Goal: Information Seeking & Learning: Check status

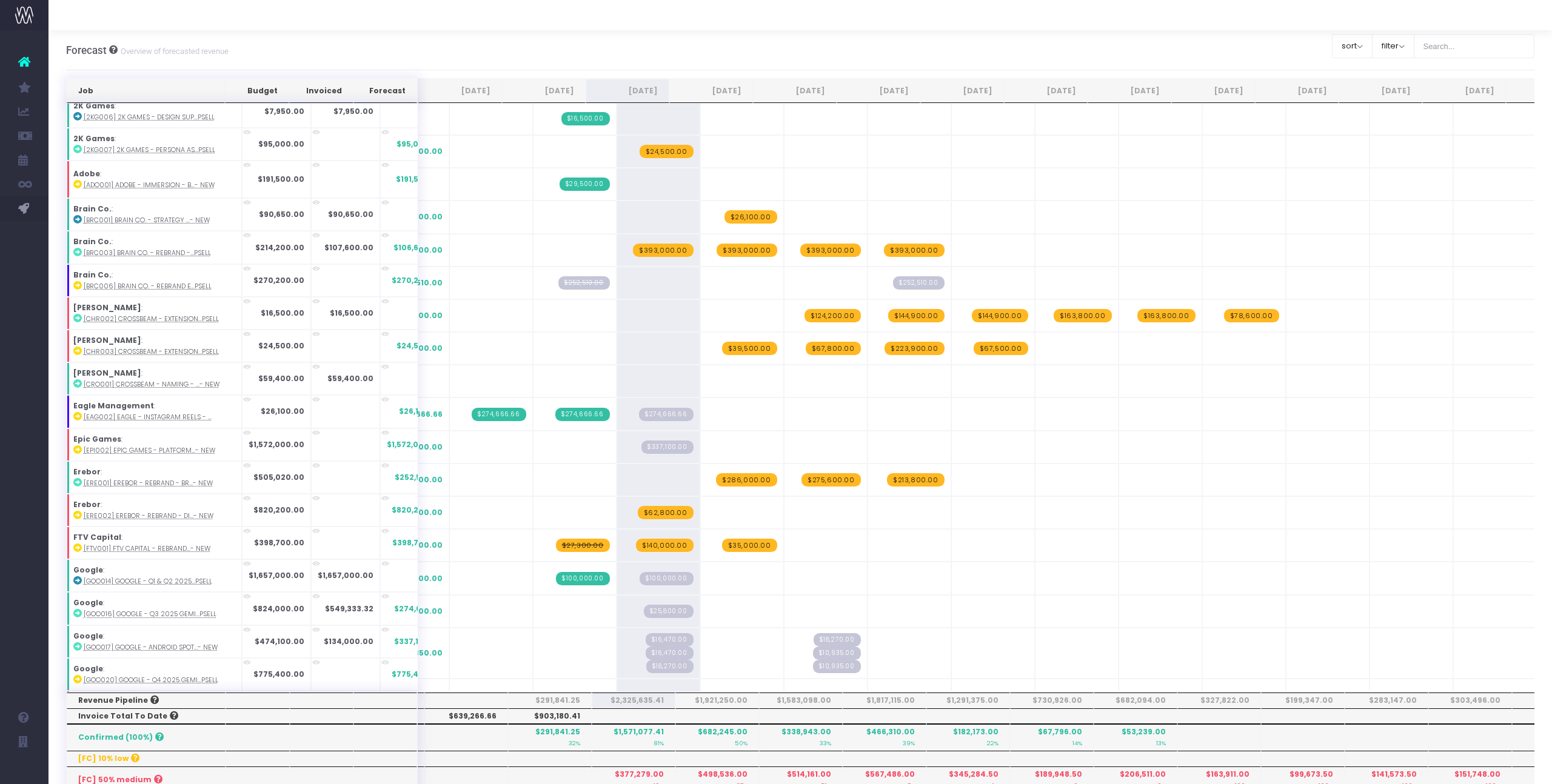
scroll to position [302, 0]
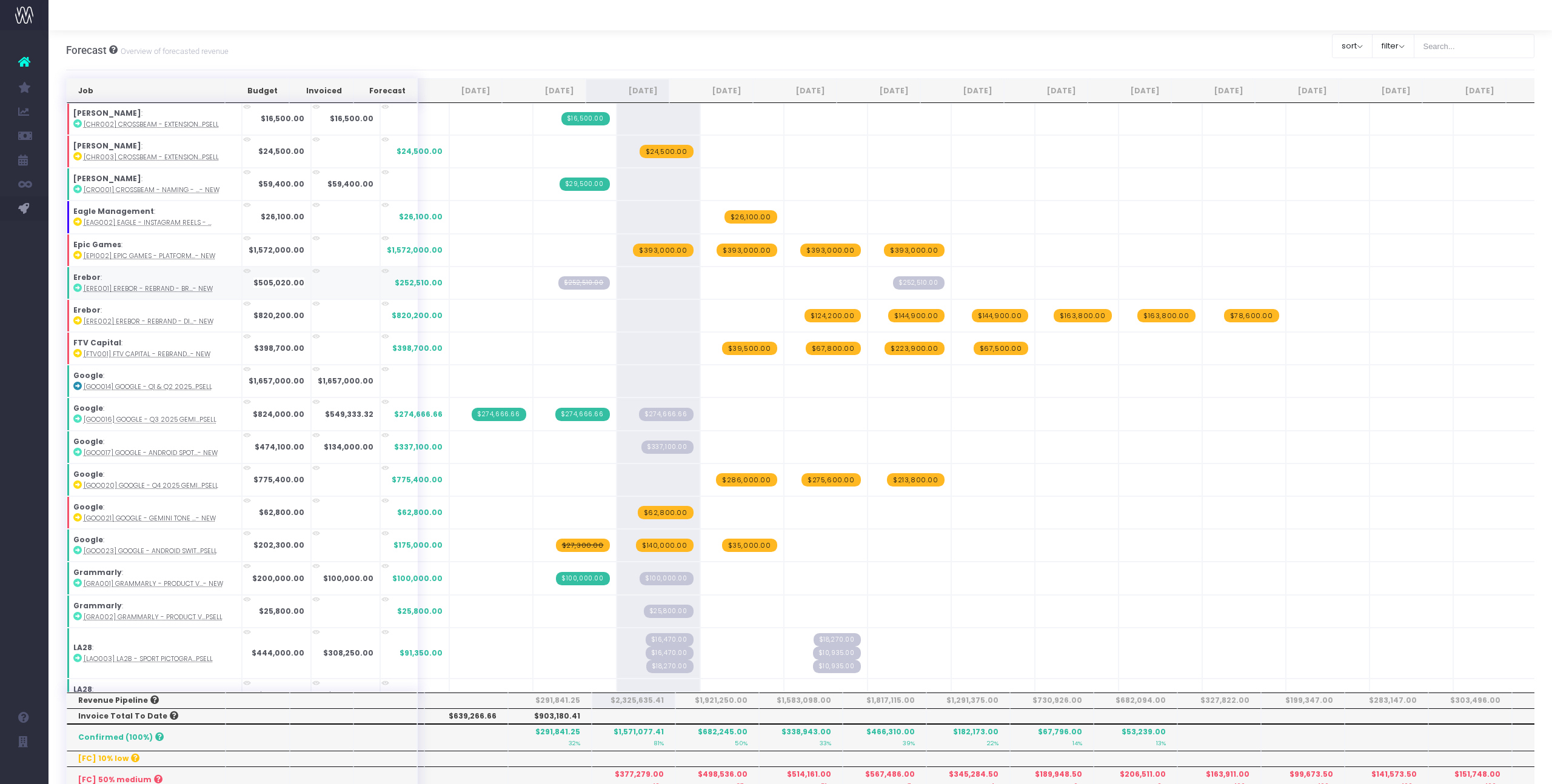
click at [78, 293] on link at bounding box center [78, 288] width 9 height 10
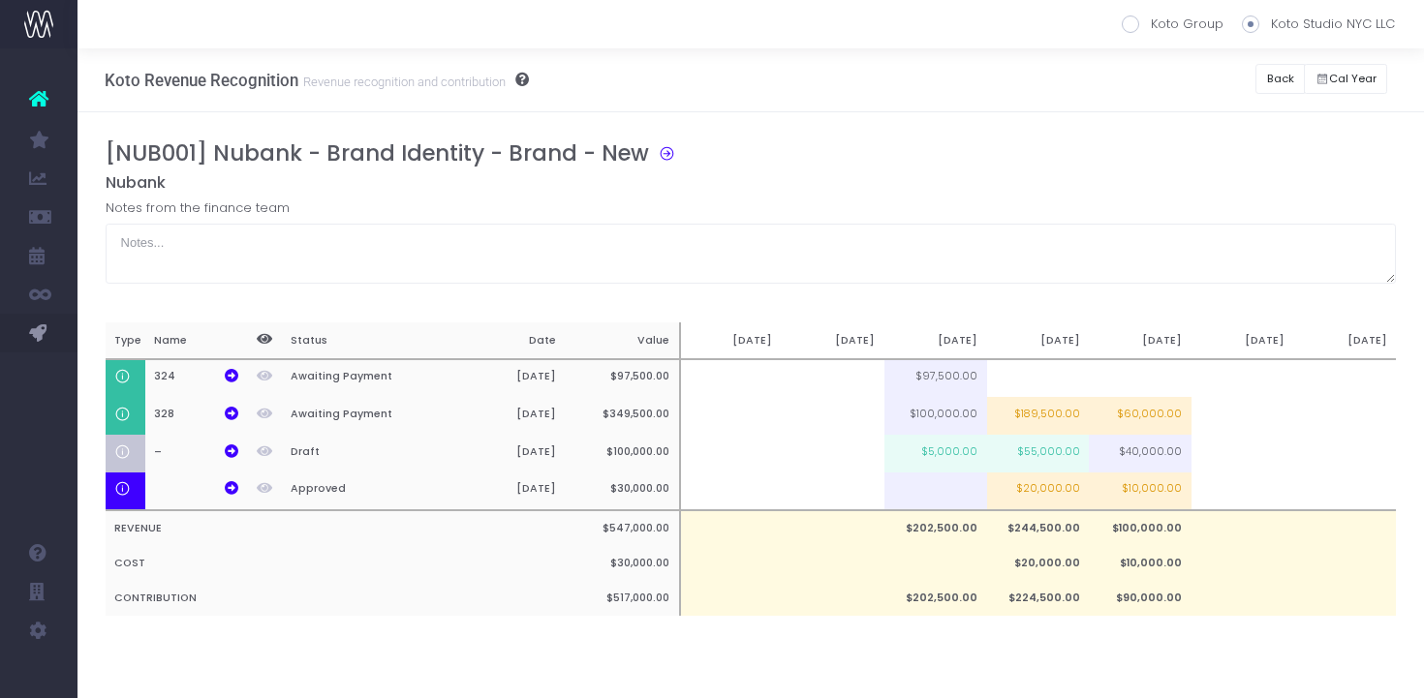
scroll to position [0, 15]
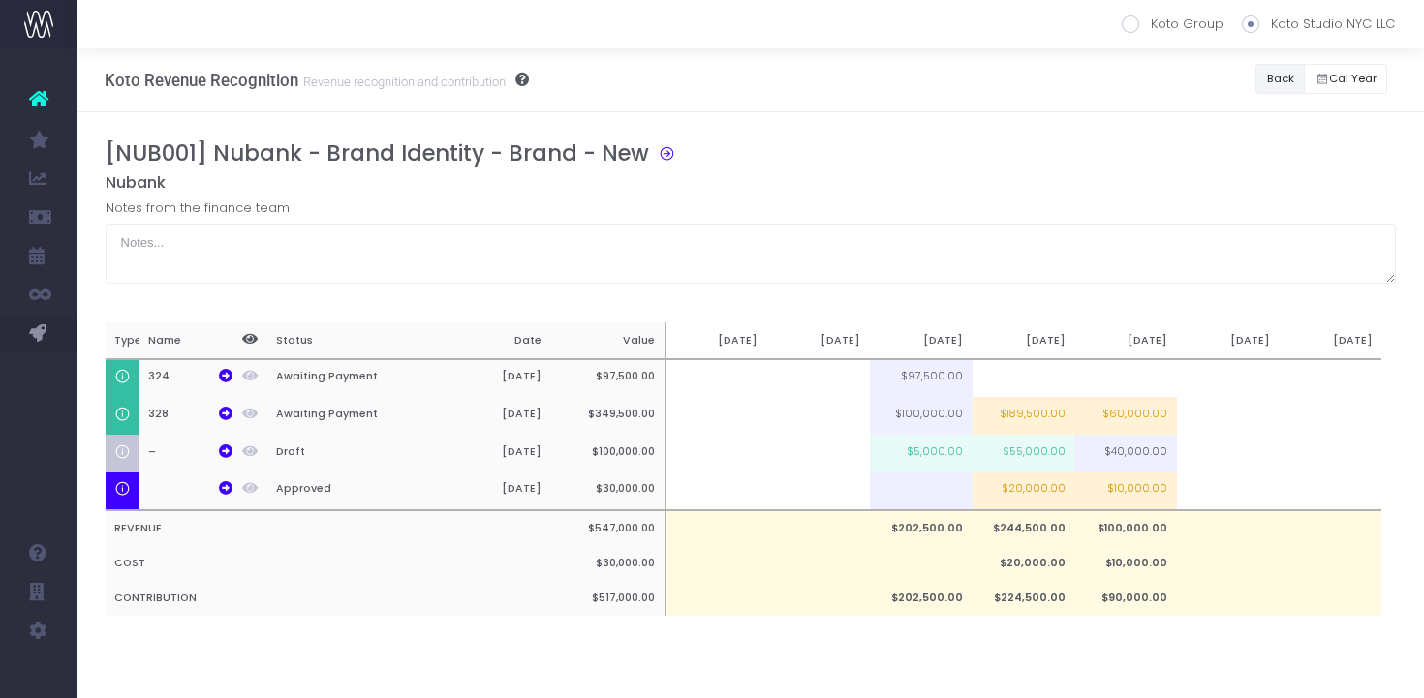
click at [1267, 74] on button "Back" at bounding box center [1279, 79] width 49 height 30
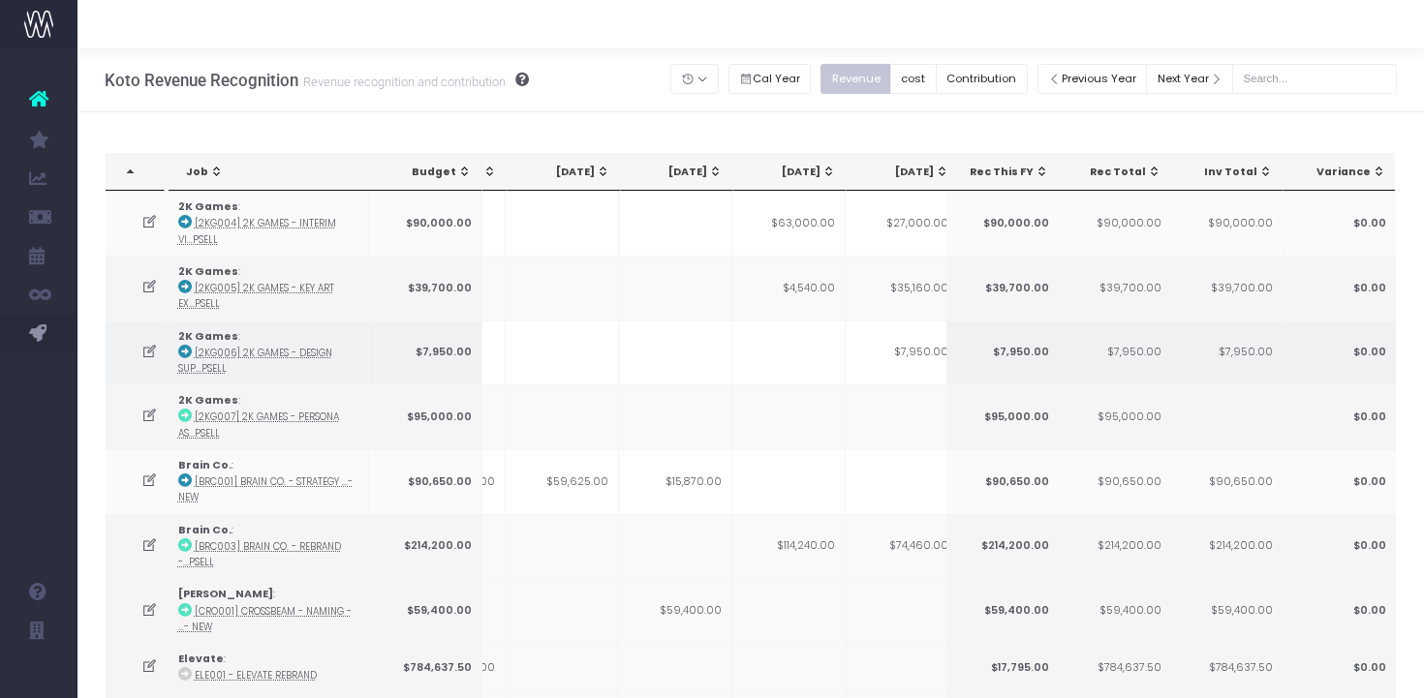
scroll to position [0, 109]
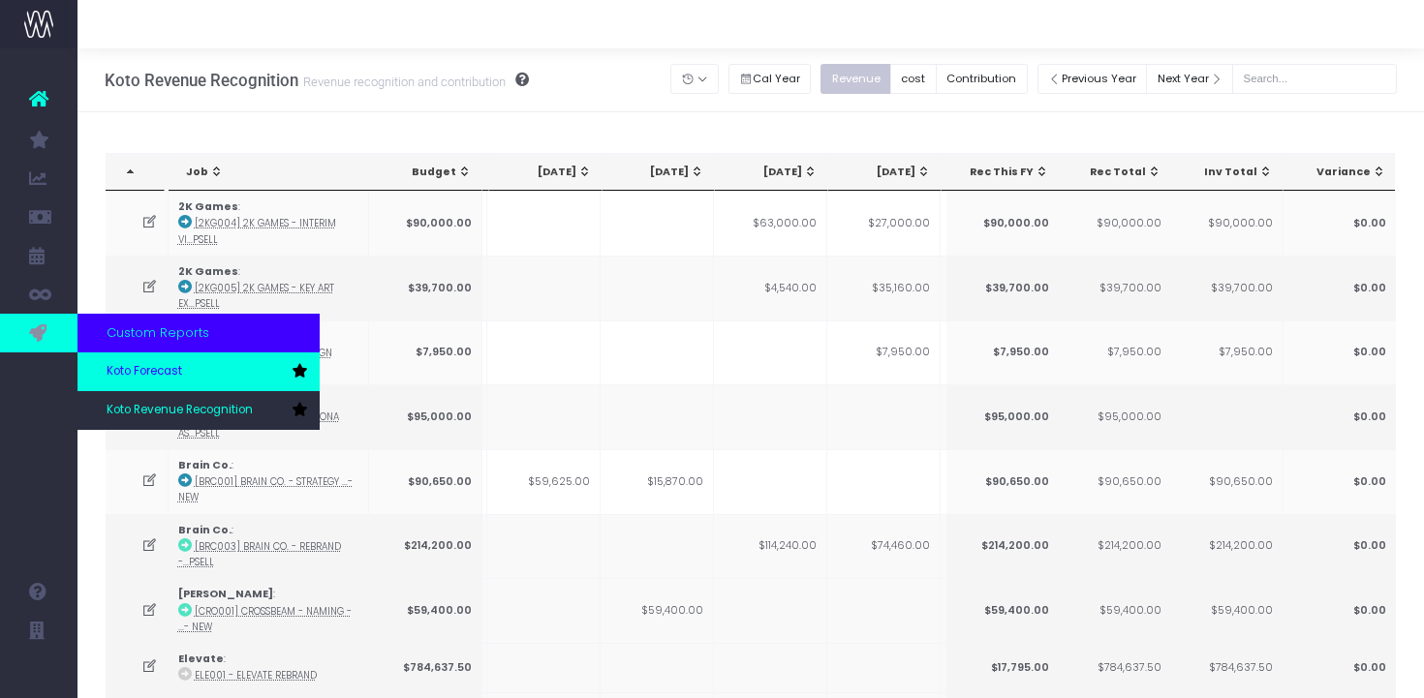
click at [156, 369] on span "Koto Forecast" at bounding box center [145, 371] width 76 height 17
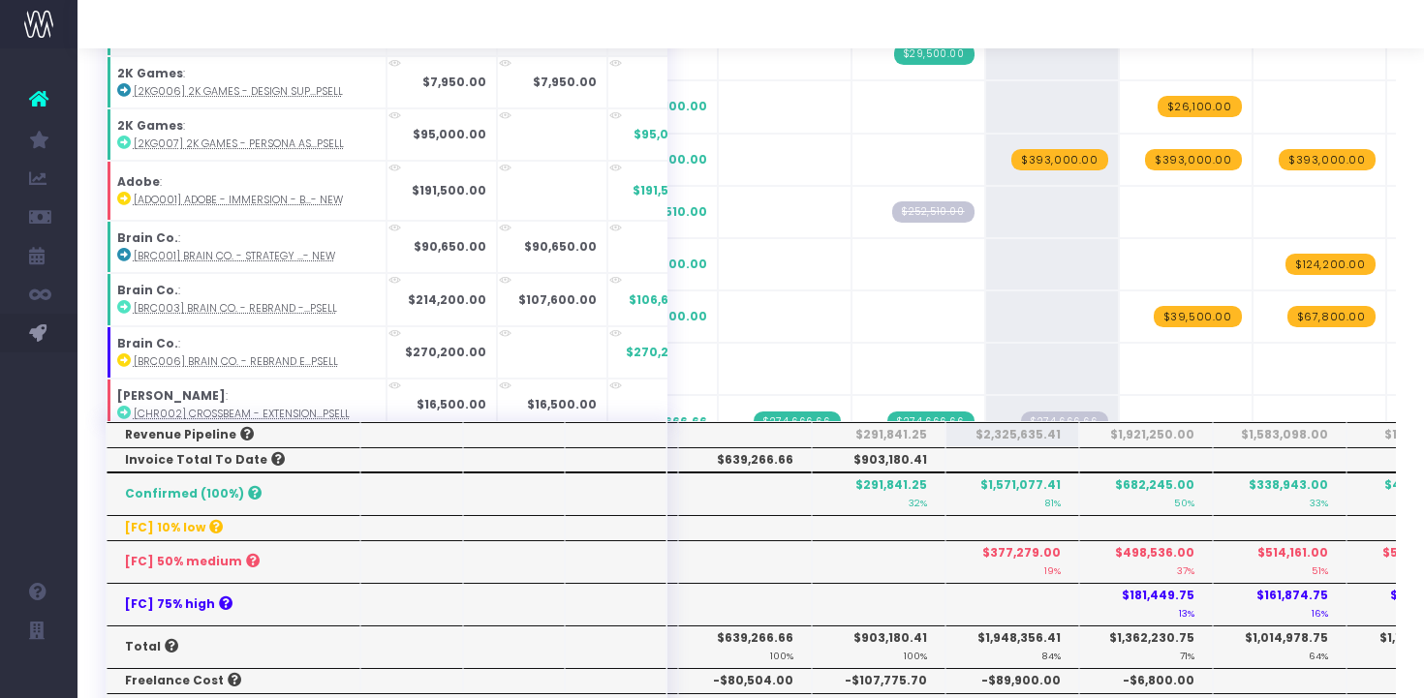
scroll to position [447, 0]
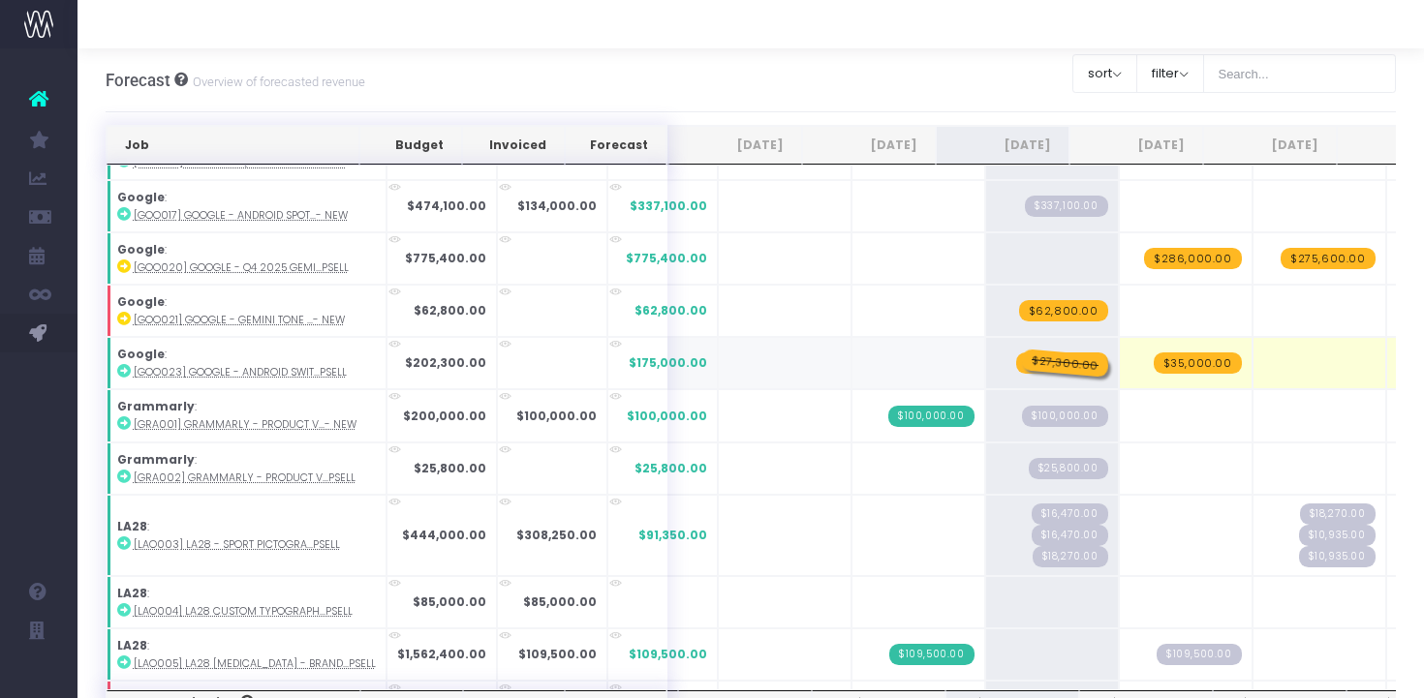
drag, startPoint x: 909, startPoint y: 356, endPoint x: 1001, endPoint y: 354, distance: 93.0
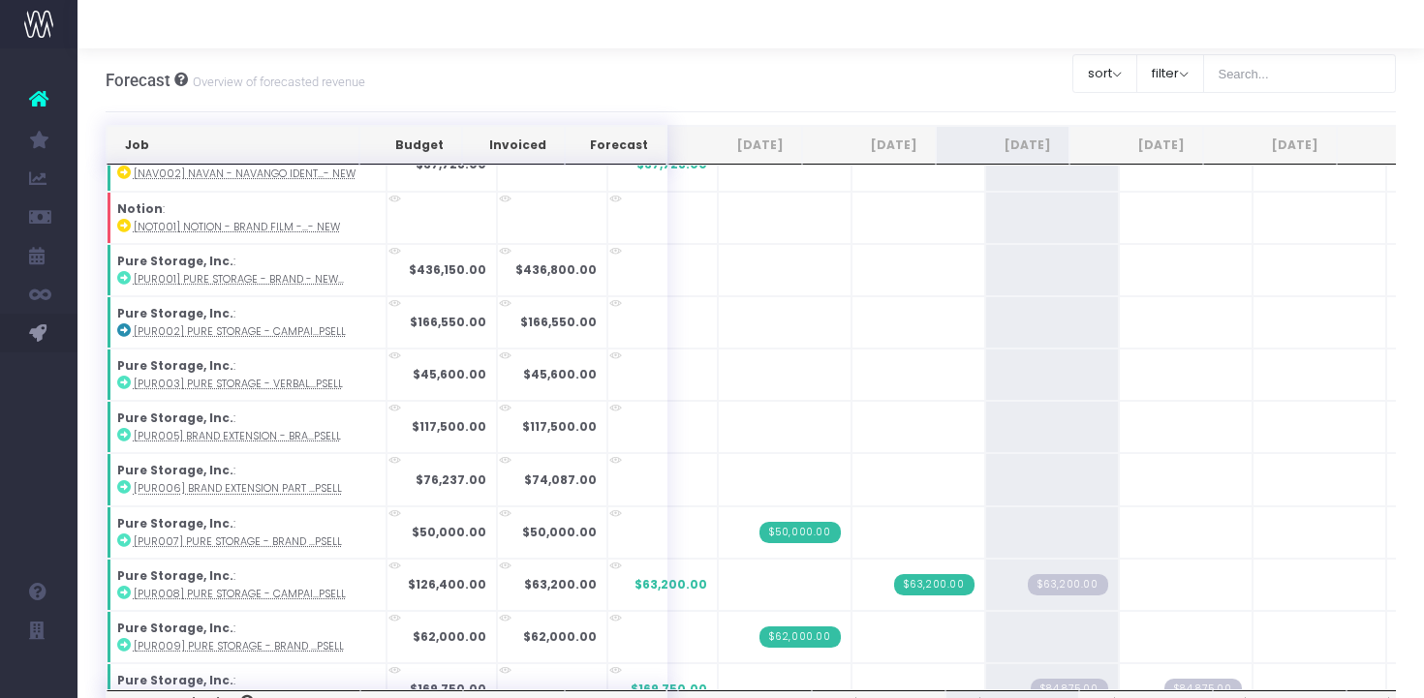
scroll to position [1962, 0]
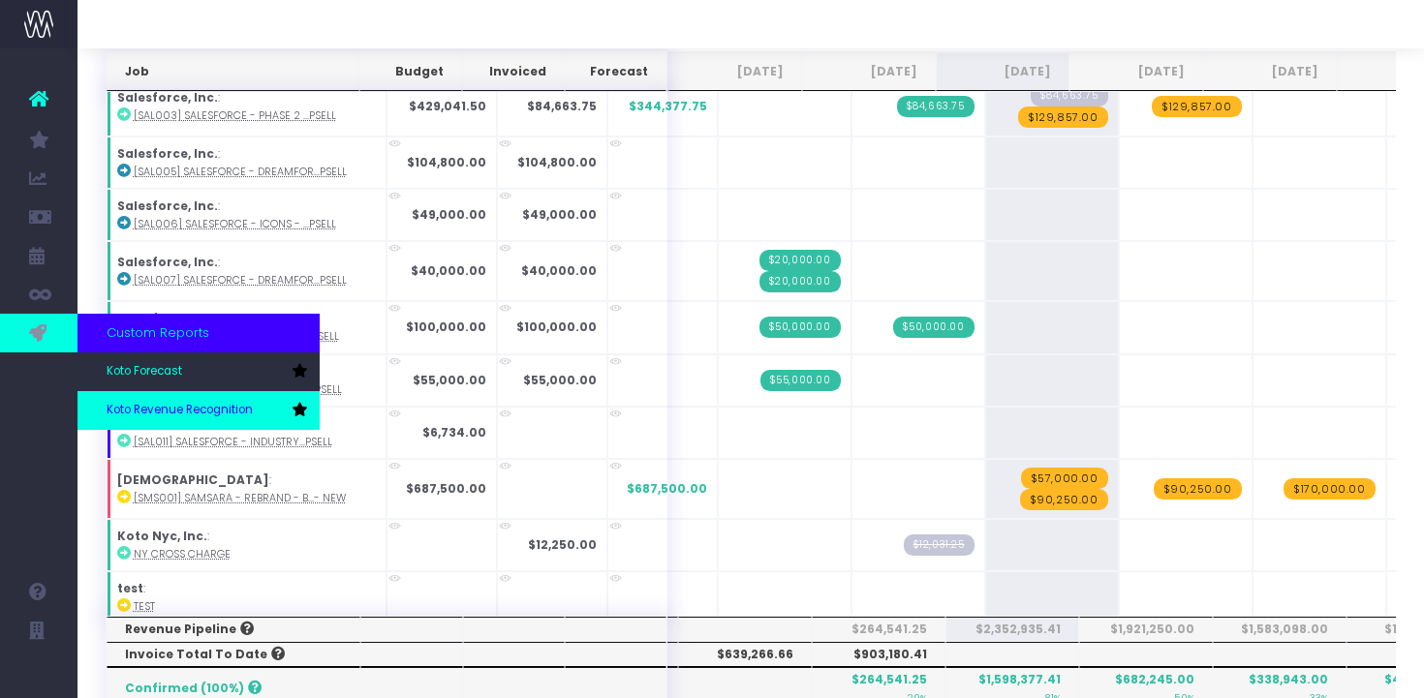
click at [168, 394] on link "Koto Revenue Recognition" at bounding box center [198, 410] width 242 height 39
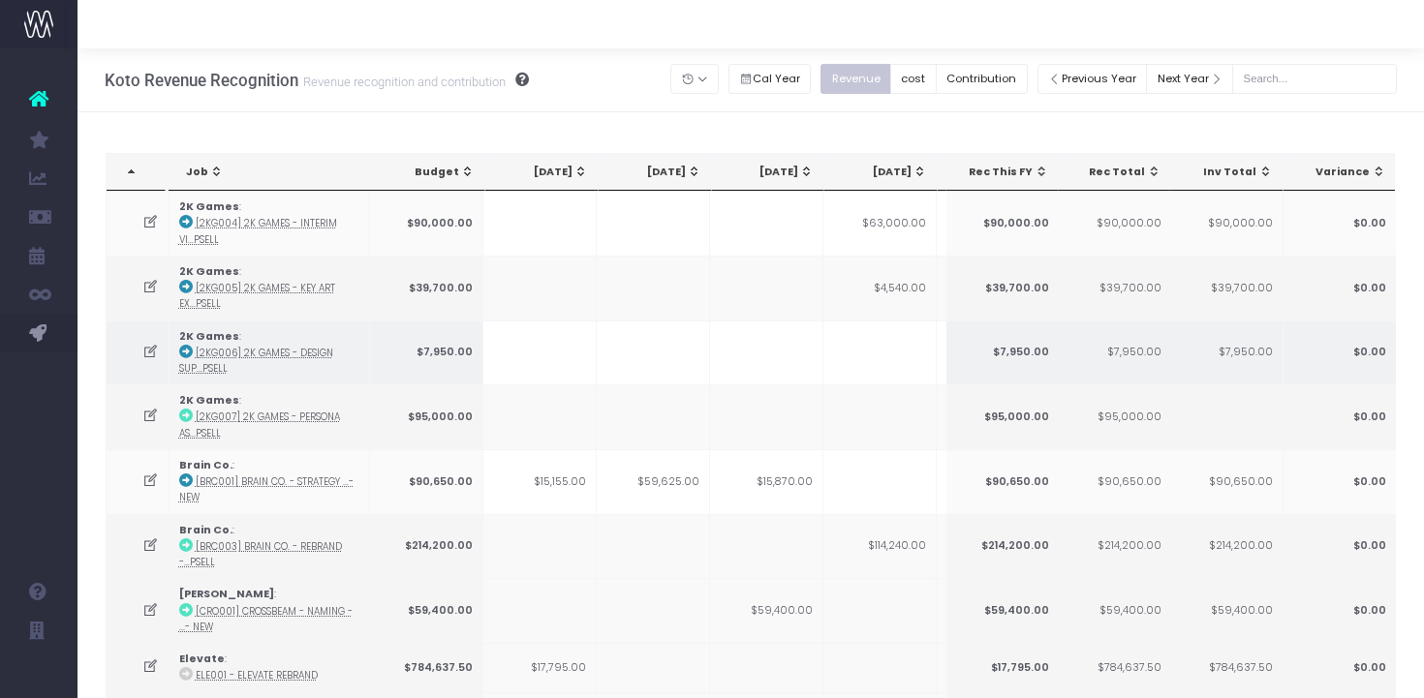
click at [549, 364] on td at bounding box center [539, 353] width 113 height 65
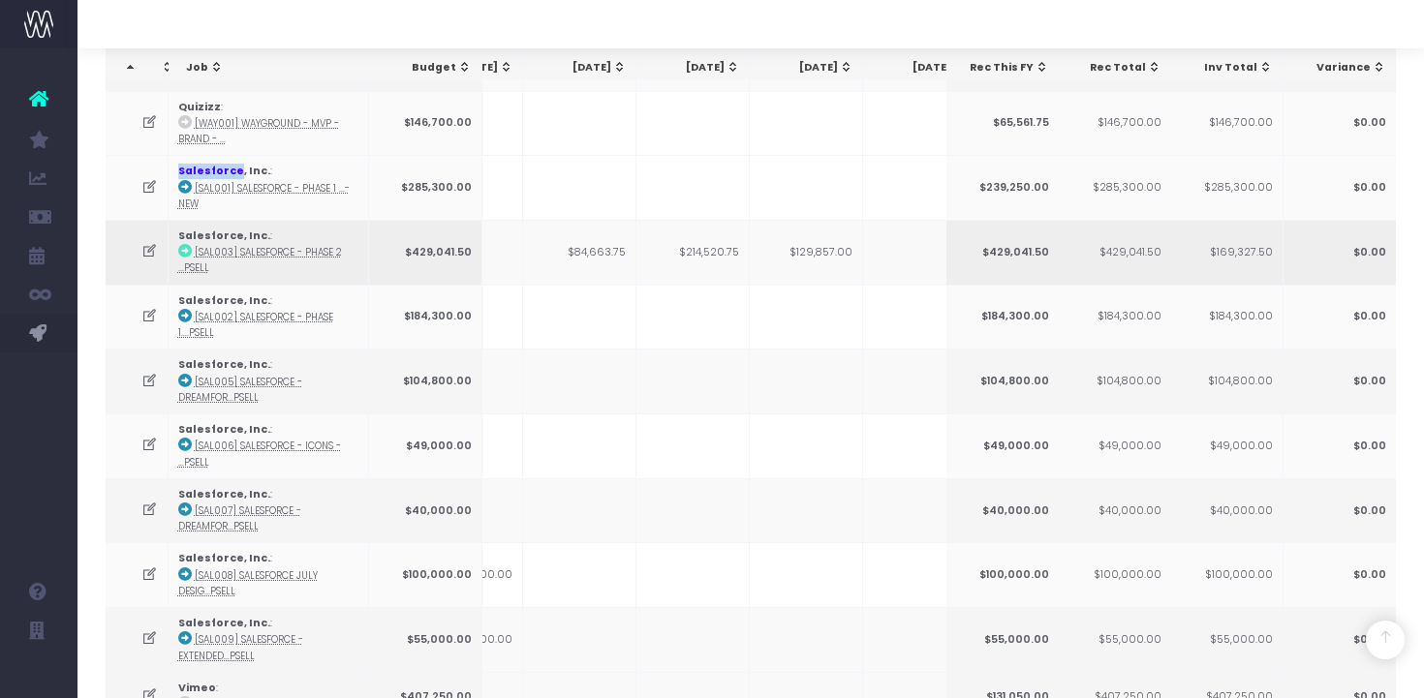
scroll to position [2262, 0]
click at [146, 247] on icon at bounding box center [149, 255] width 16 height 16
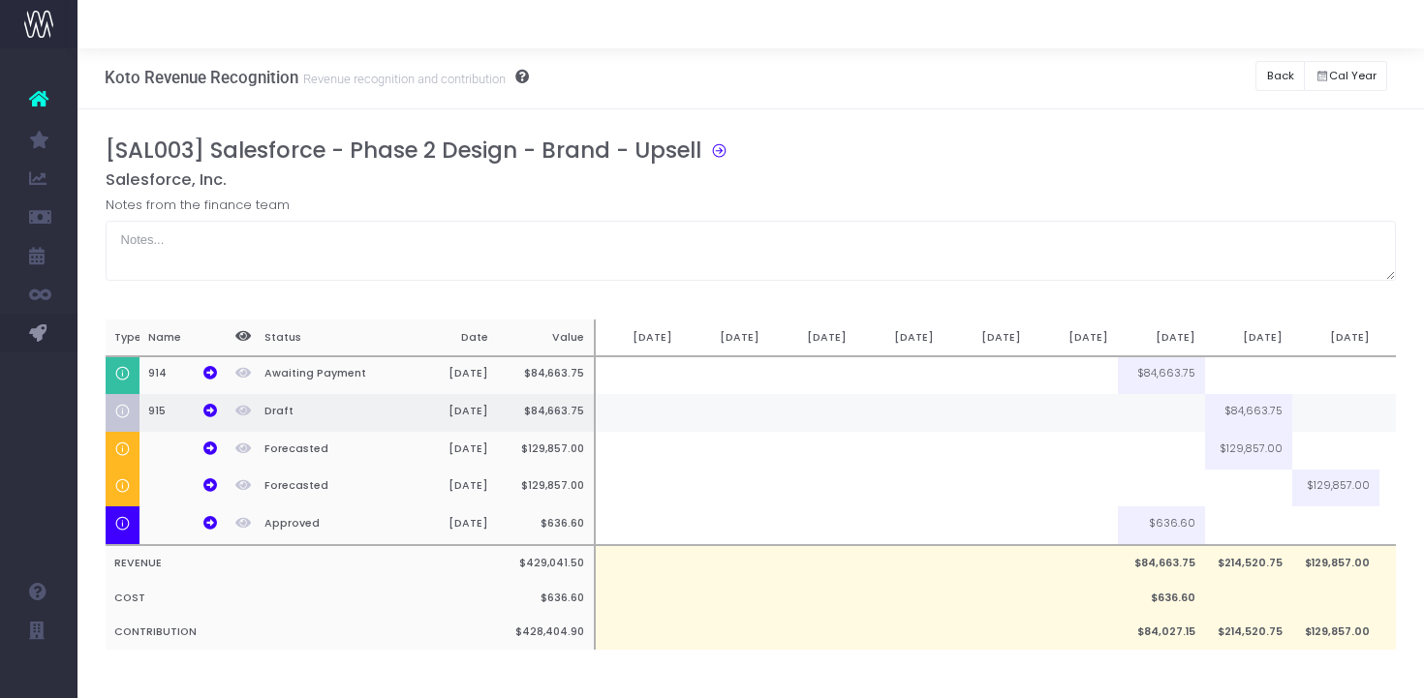
scroll to position [0, 0]
click at [1168, 421] on td at bounding box center [1161, 416] width 87 height 38
type input "100%"
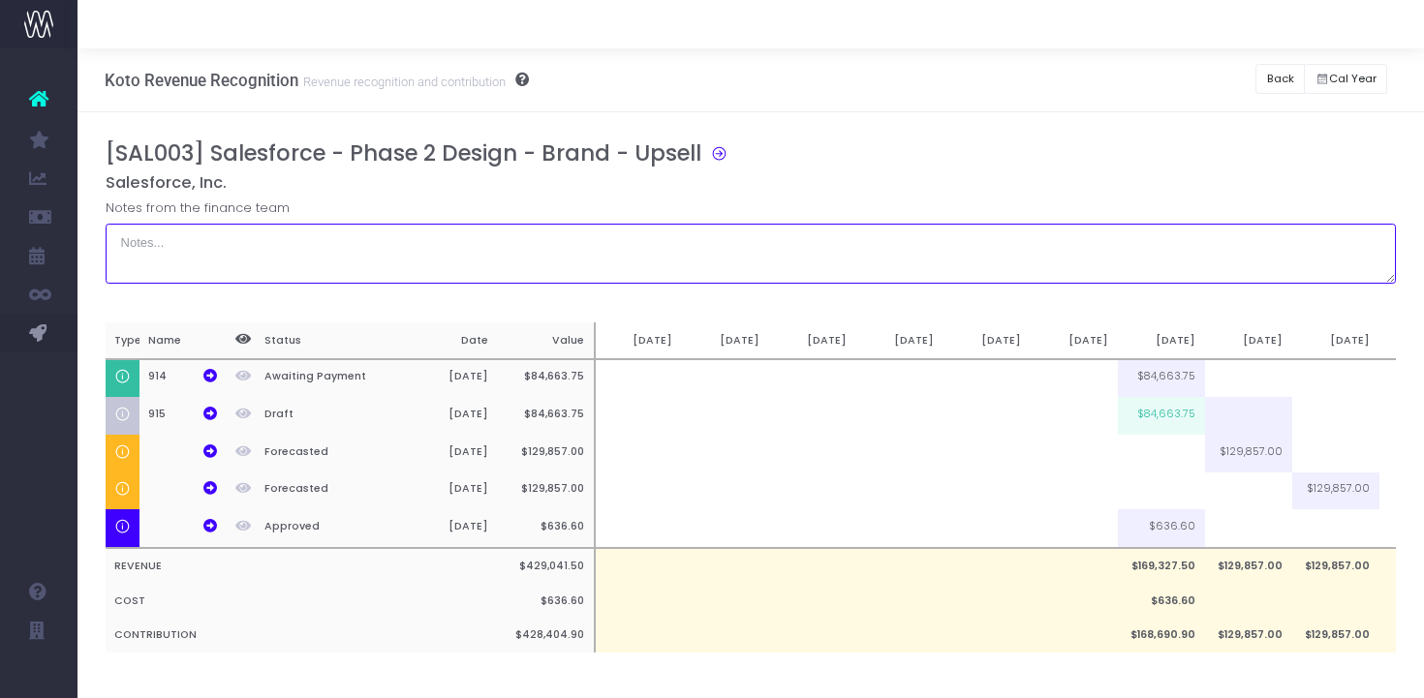
click at [1155, 237] on textarea at bounding box center [751, 254] width 1291 height 60
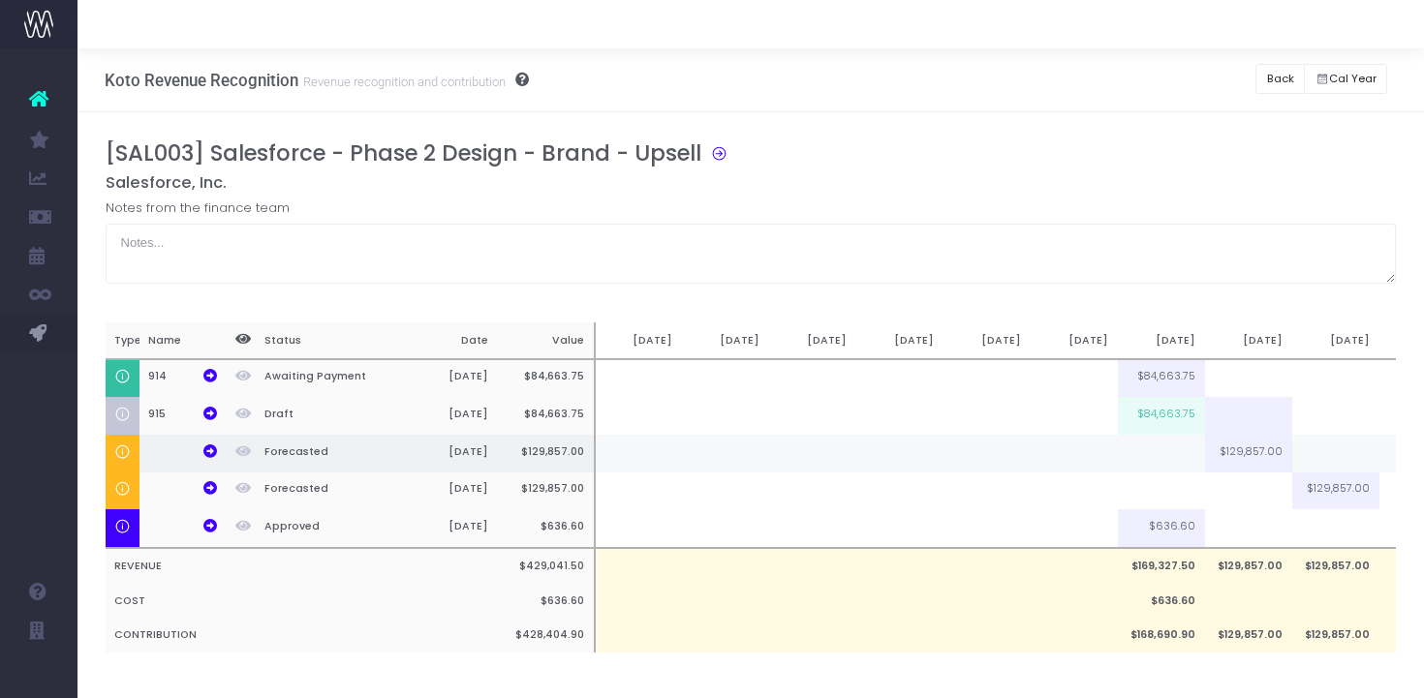
click at [1167, 447] on td at bounding box center [1161, 454] width 87 height 38
type input "9714"
click at [1345, 456] on td at bounding box center [1335, 454] width 87 height 38
type input "120143"
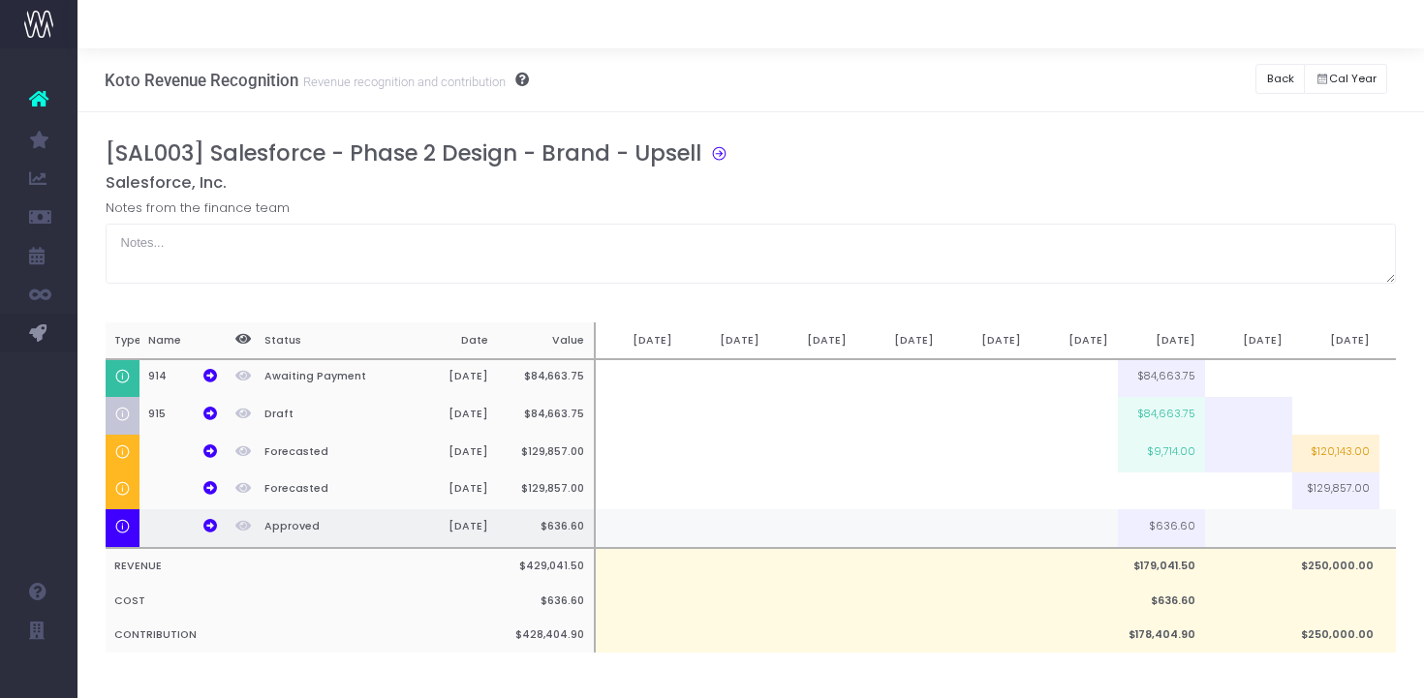
click at [1342, 527] on td at bounding box center [1335, 528] width 87 height 39
click at [1019, 613] on td at bounding box center [986, 601] width 87 height 35
click at [1164, 457] on td "$9,714.00" at bounding box center [1161, 454] width 87 height 38
type input "$9,714.00"
click at [1123, 321] on div "[SAL003] Salesforce - Phase 2 Design - Brand - Upsell Salesforce, Inc. Notes fr…" at bounding box center [751, 416] width 1291 height 552
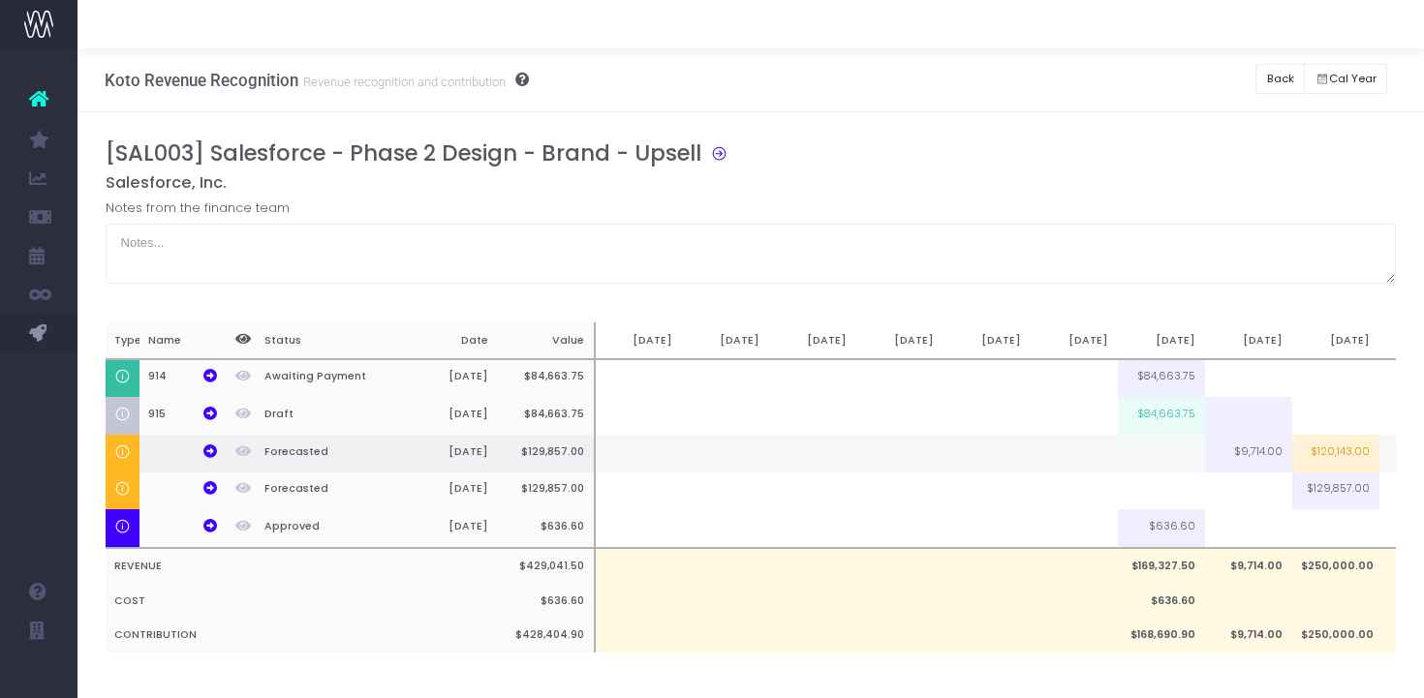
click at [1319, 451] on td "$120,143.00" at bounding box center [1335, 454] width 87 height 38
type input "100%"
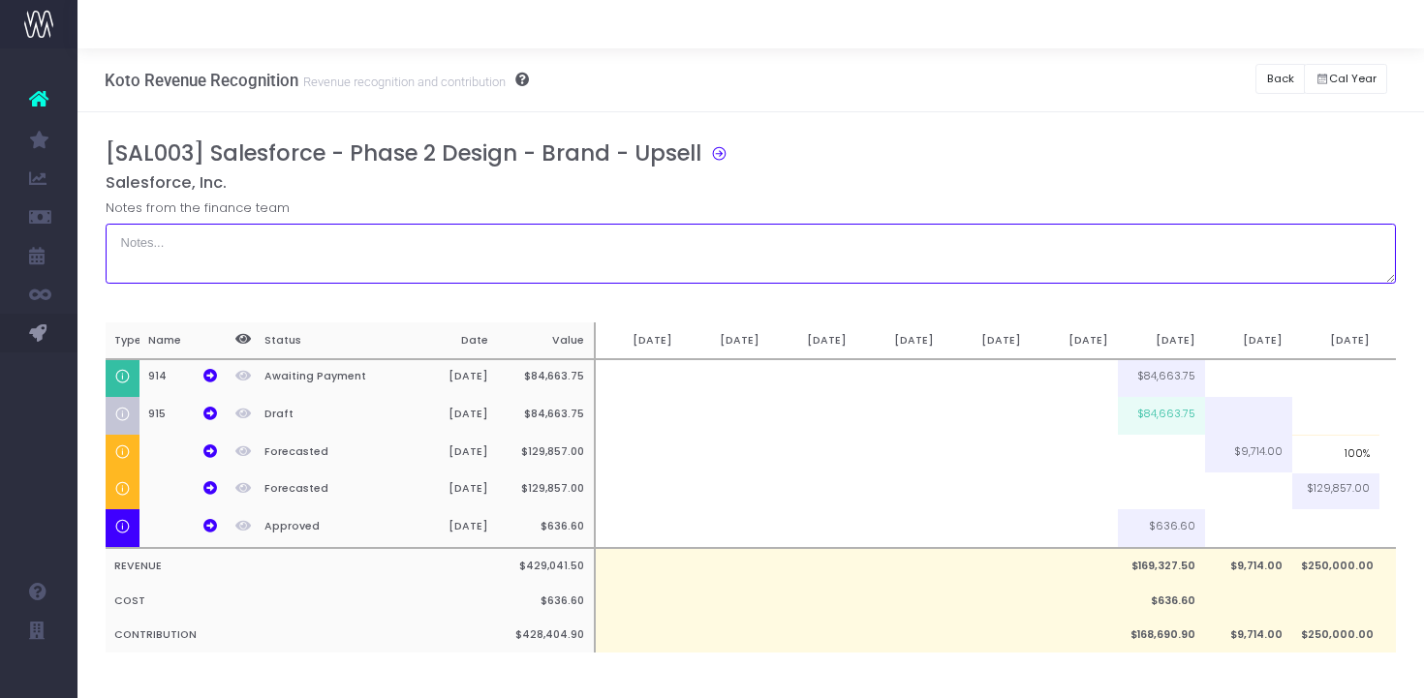
click at [1242, 241] on textarea at bounding box center [751, 254] width 1291 height 60
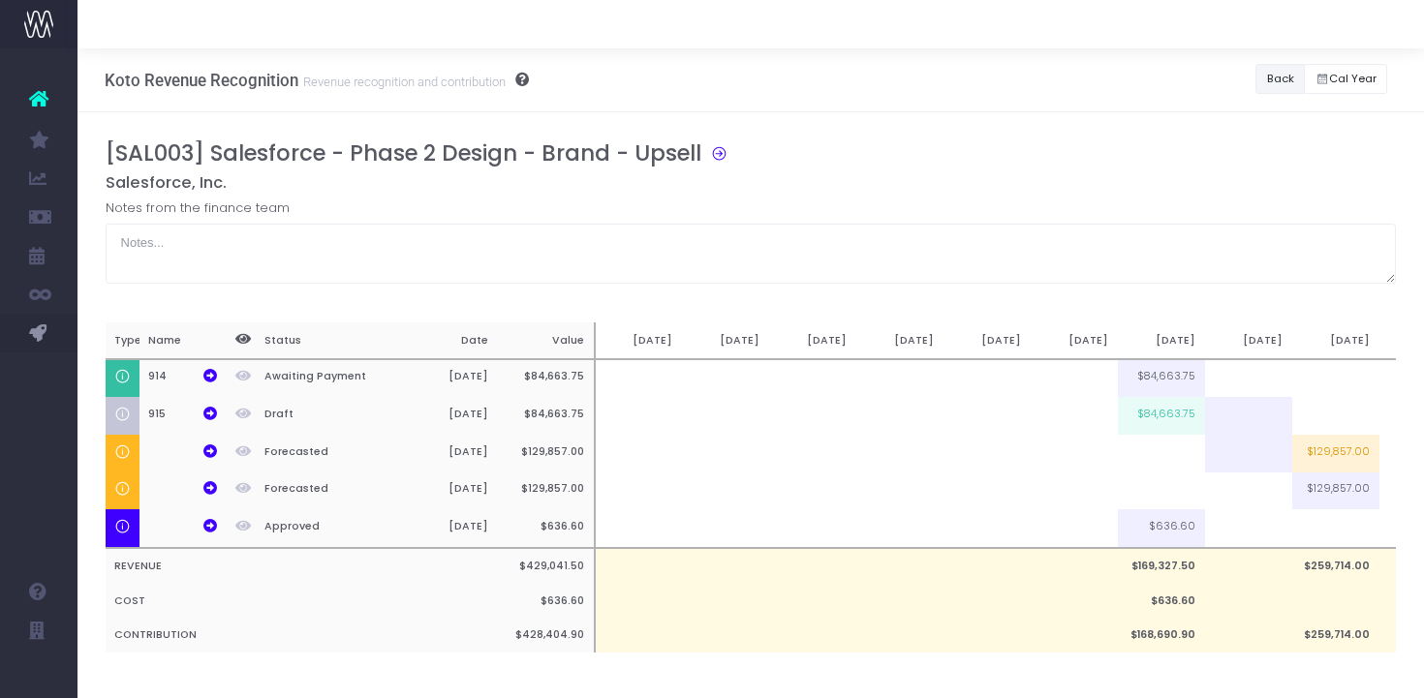
click at [1280, 67] on button "Back" at bounding box center [1279, 79] width 49 height 30
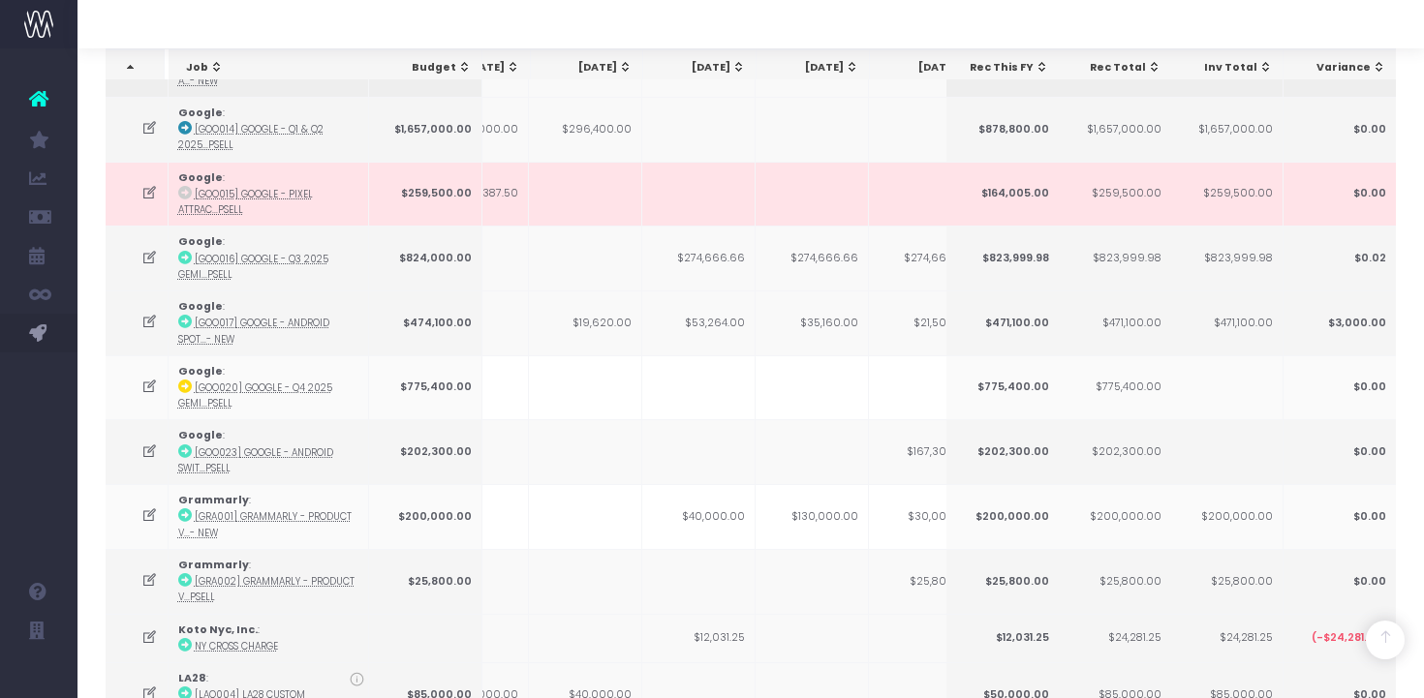
scroll to position [668, 0]
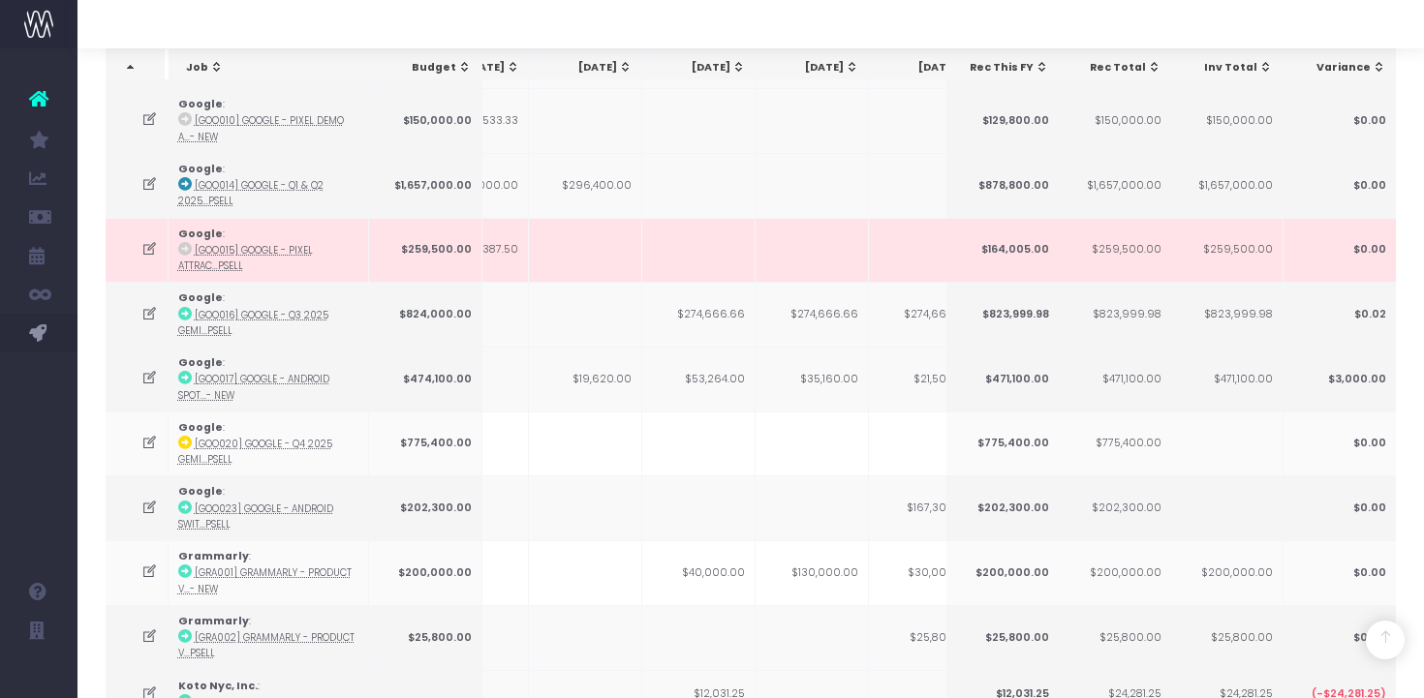
click at [832, 66] on div "[DATE]" at bounding box center [816, 67] width 85 height 15
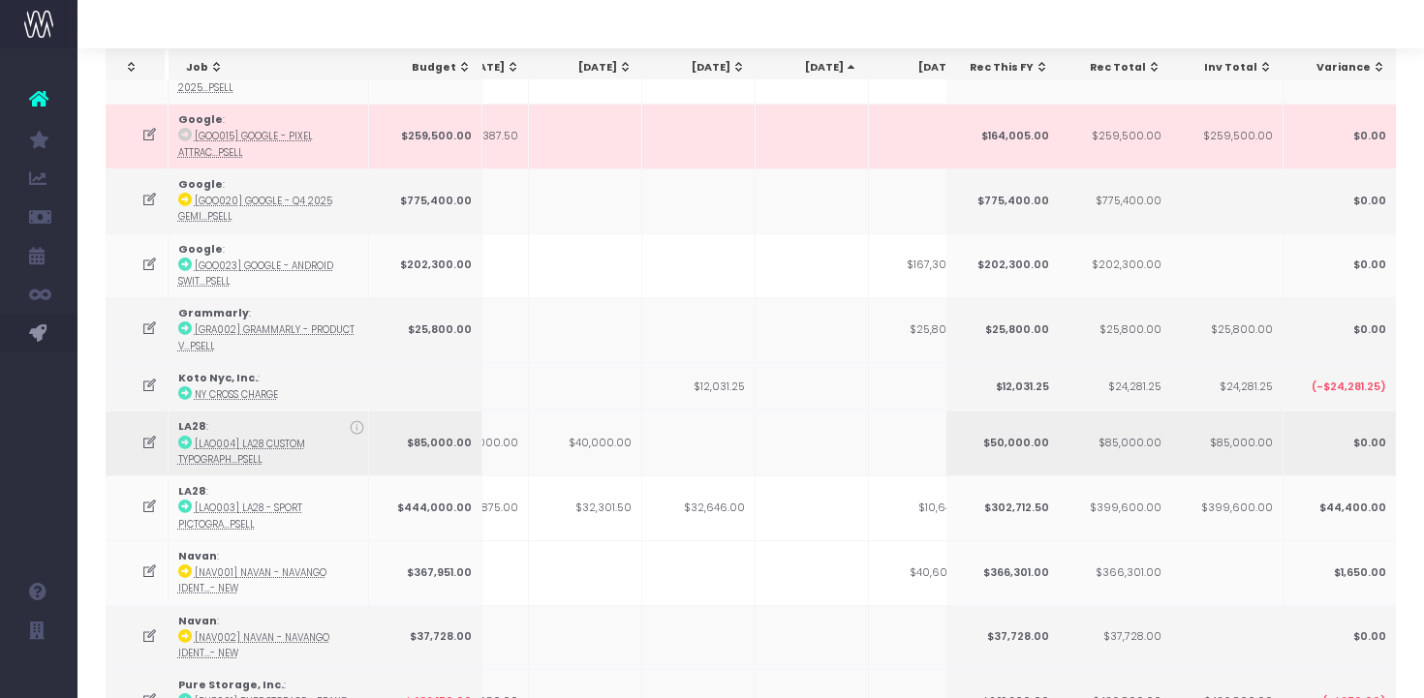
scroll to position [0, 0]
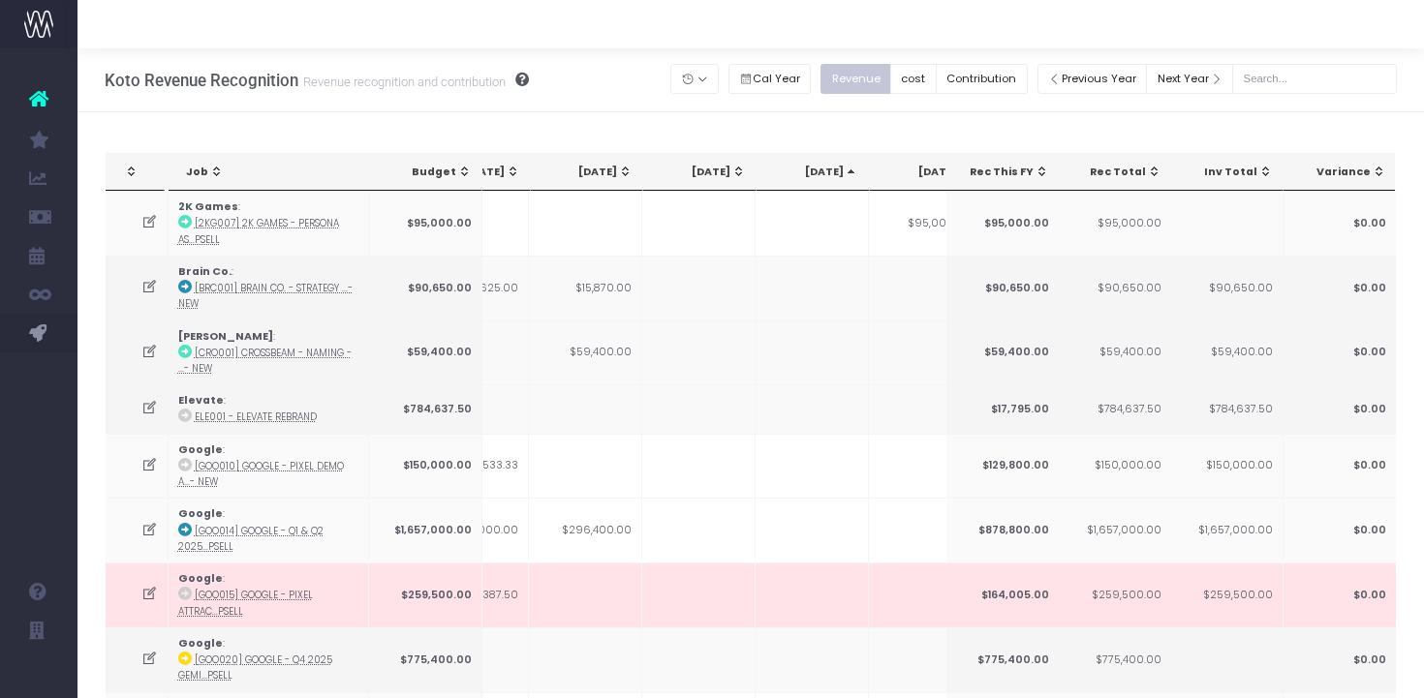
click at [828, 177] on div "[DATE]" at bounding box center [816, 172] width 85 height 15
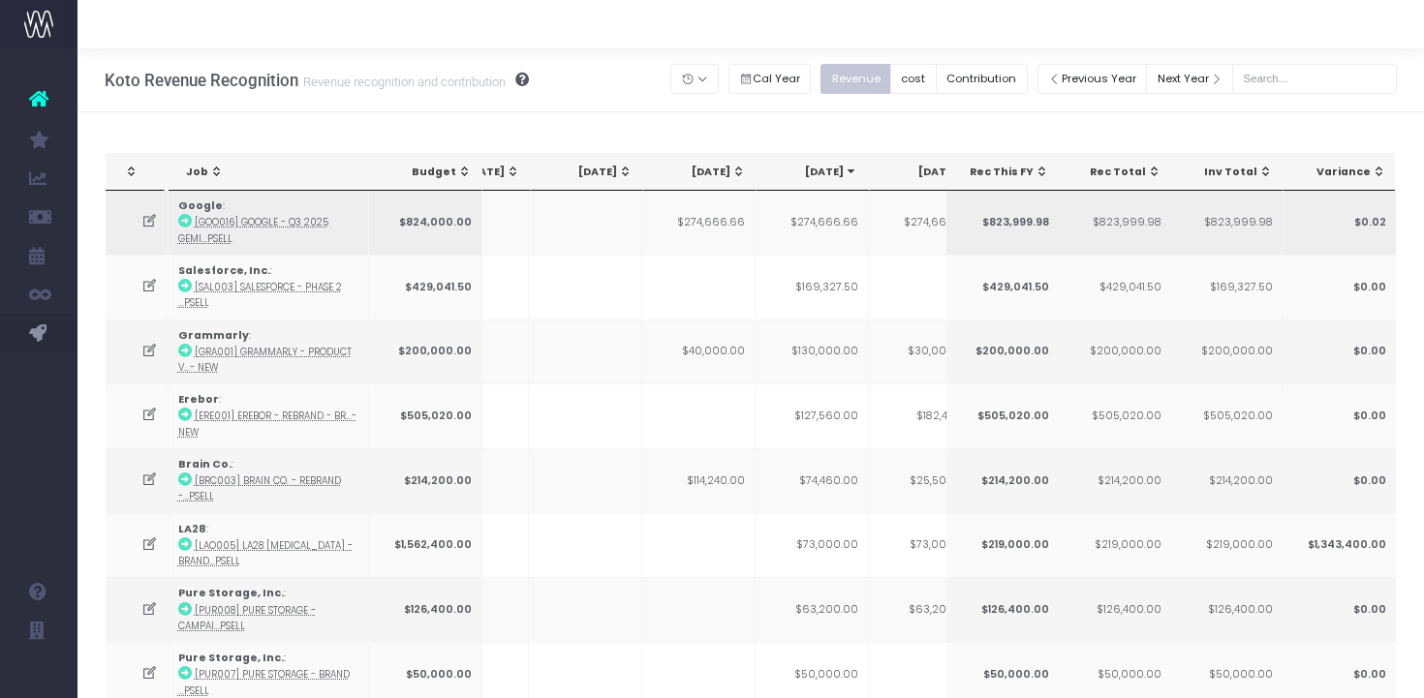
click at [829, 222] on td "$274,666.66" at bounding box center [811, 223] width 113 height 64
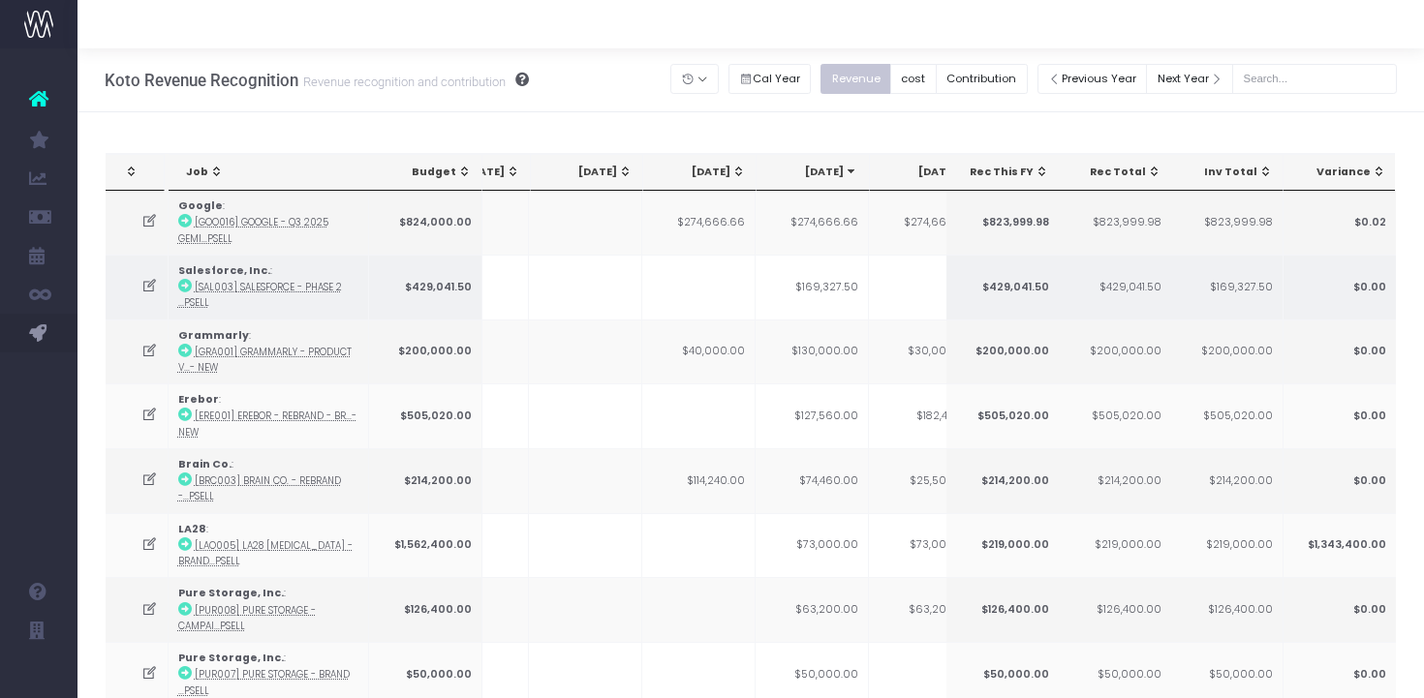
click at [833, 280] on td "$169,327.50" at bounding box center [811, 287] width 113 height 65
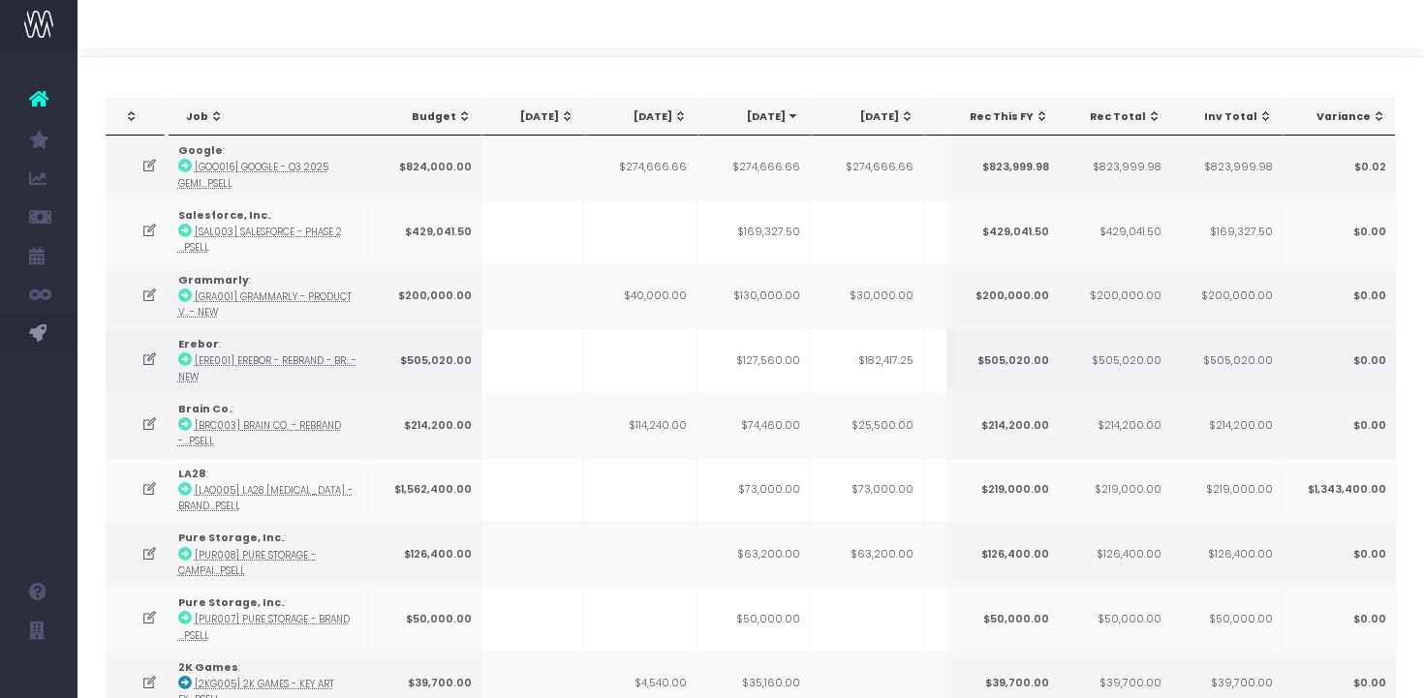
scroll to position [0, 256]
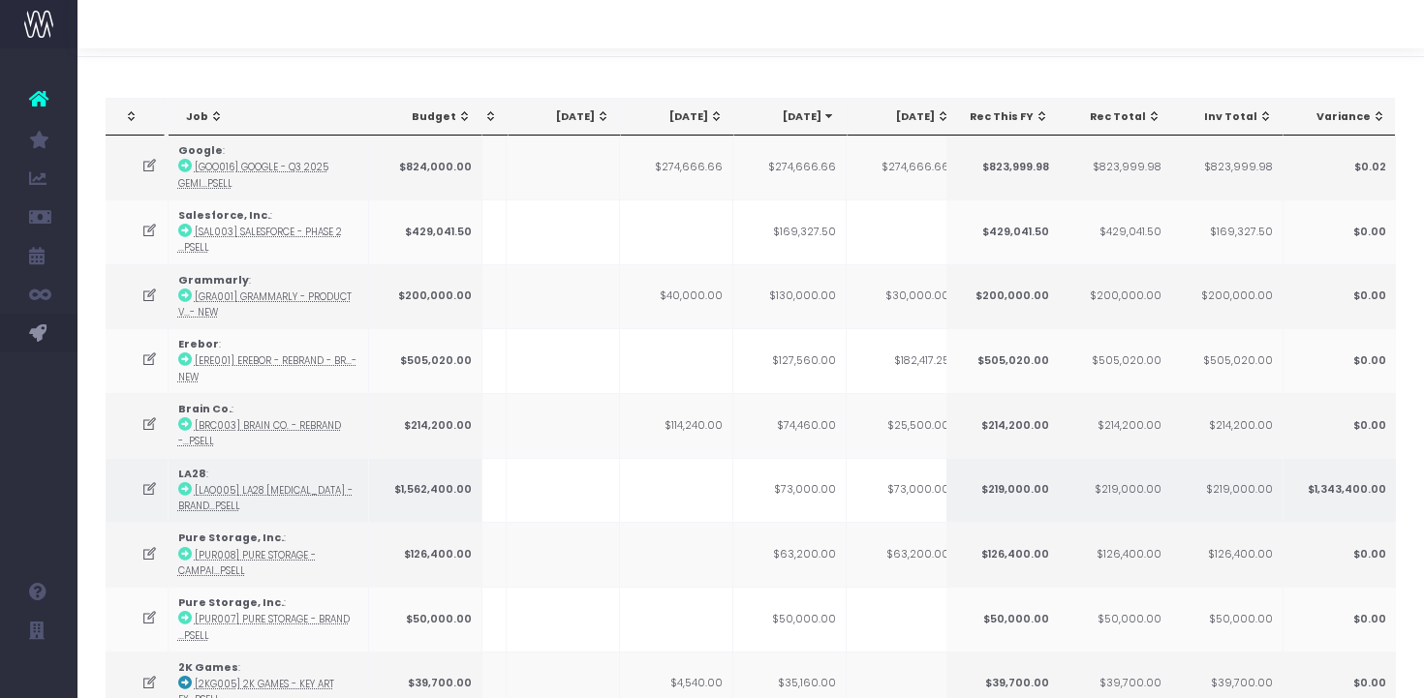
click at [818, 489] on td "$73,000.00" at bounding box center [789, 490] width 113 height 65
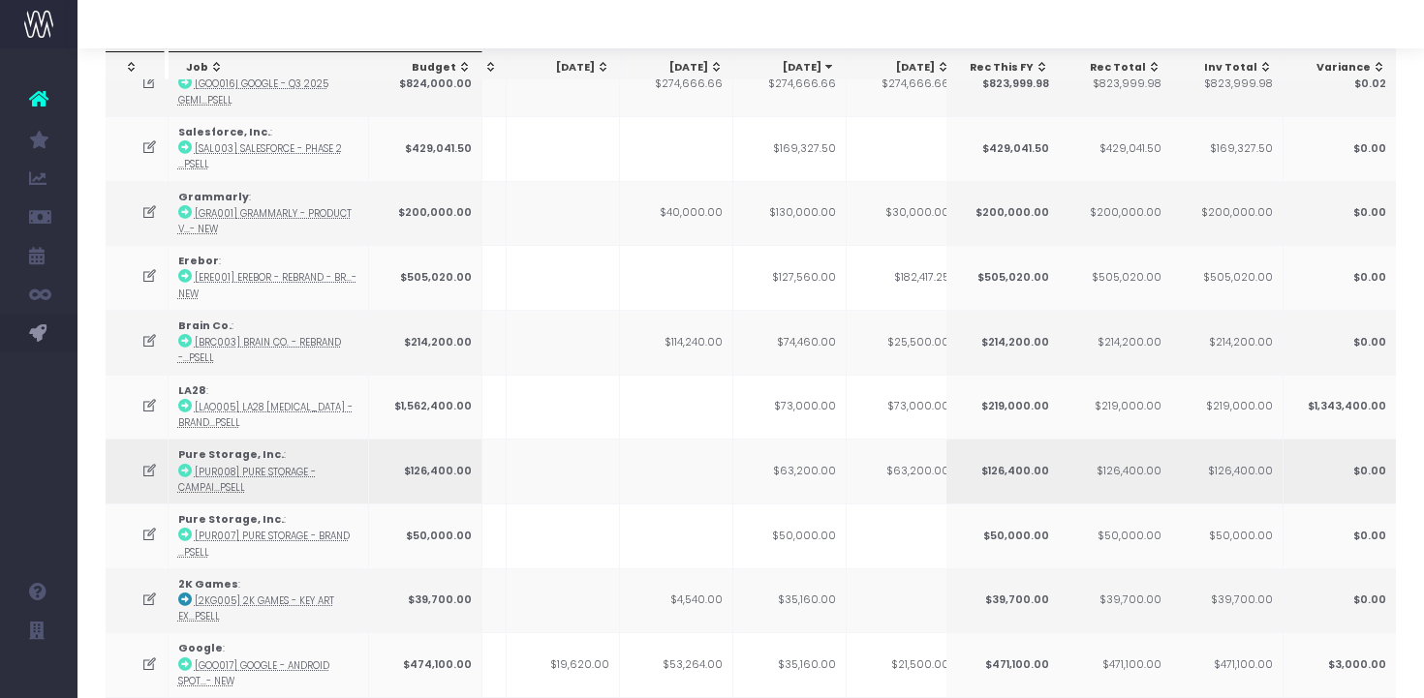
click at [829, 470] on td "$63,200.00" at bounding box center [789, 471] width 113 height 65
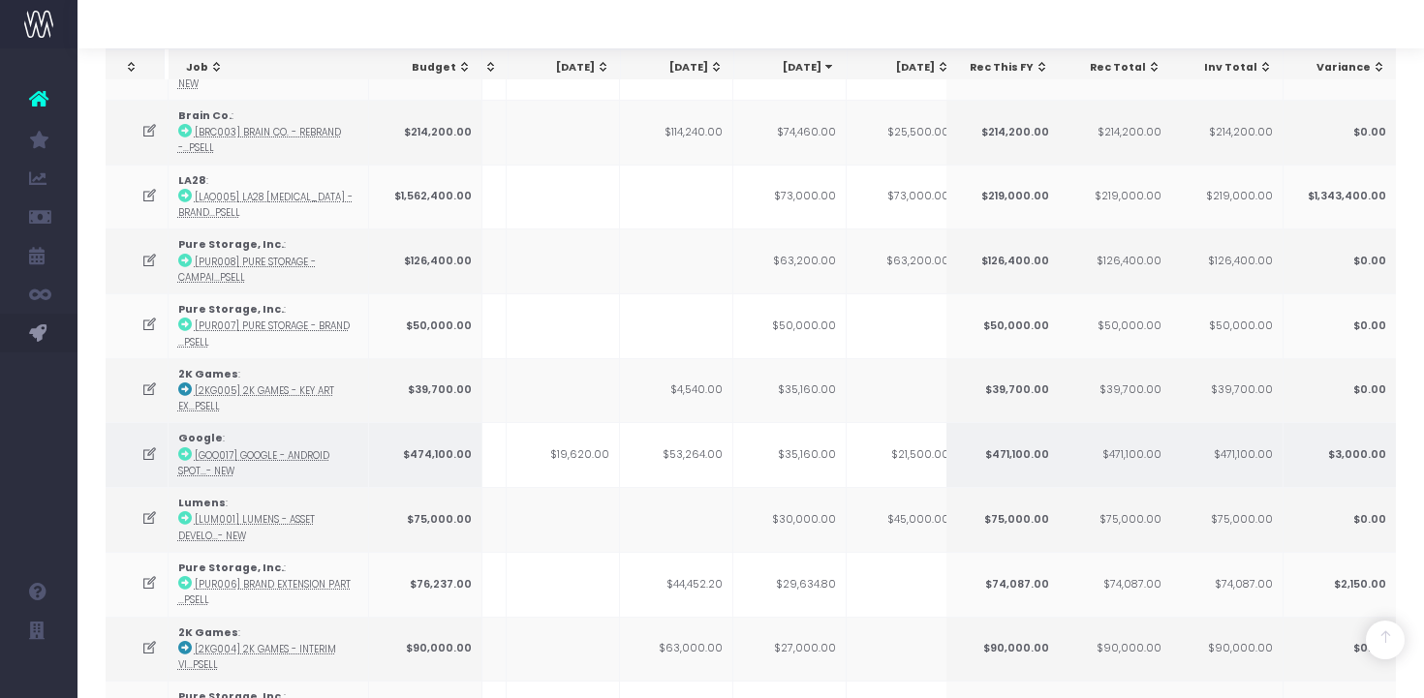
click at [824, 446] on td "$35,160.00" at bounding box center [789, 454] width 113 height 65
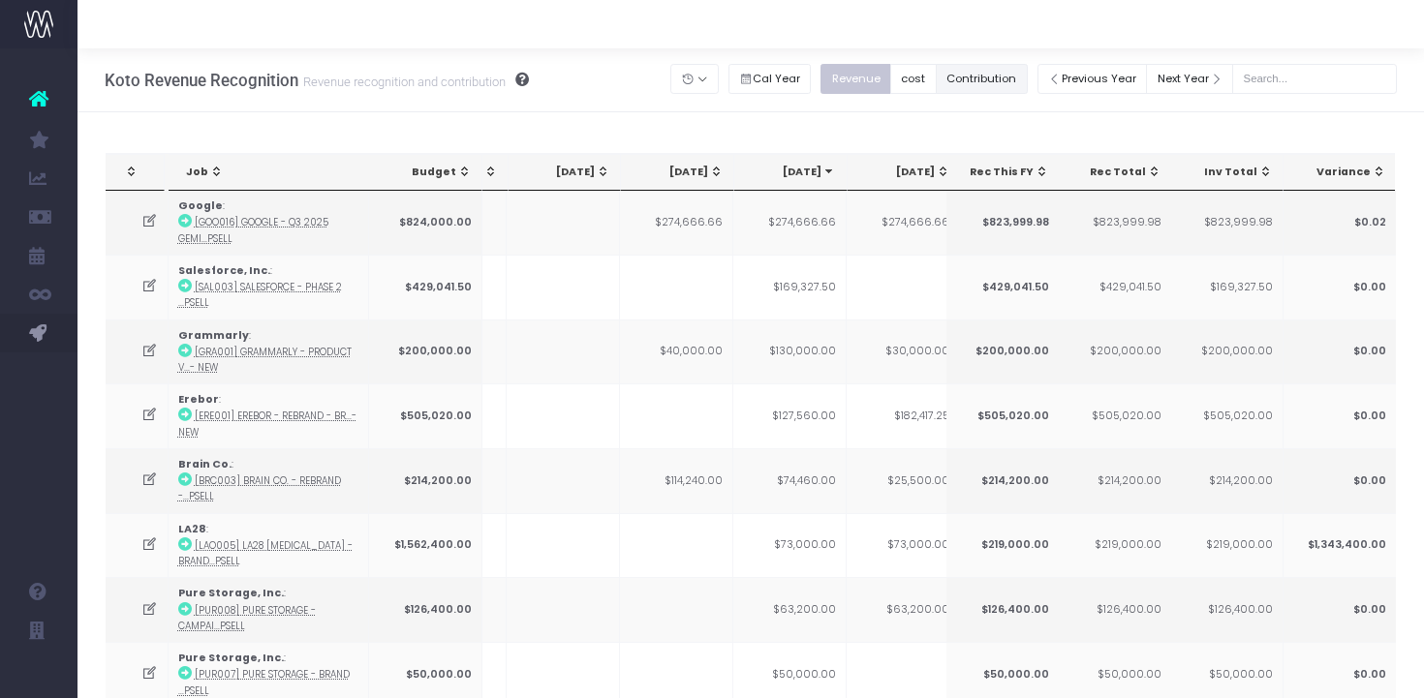
click at [1010, 73] on button "Contribution" at bounding box center [982, 79] width 92 height 30
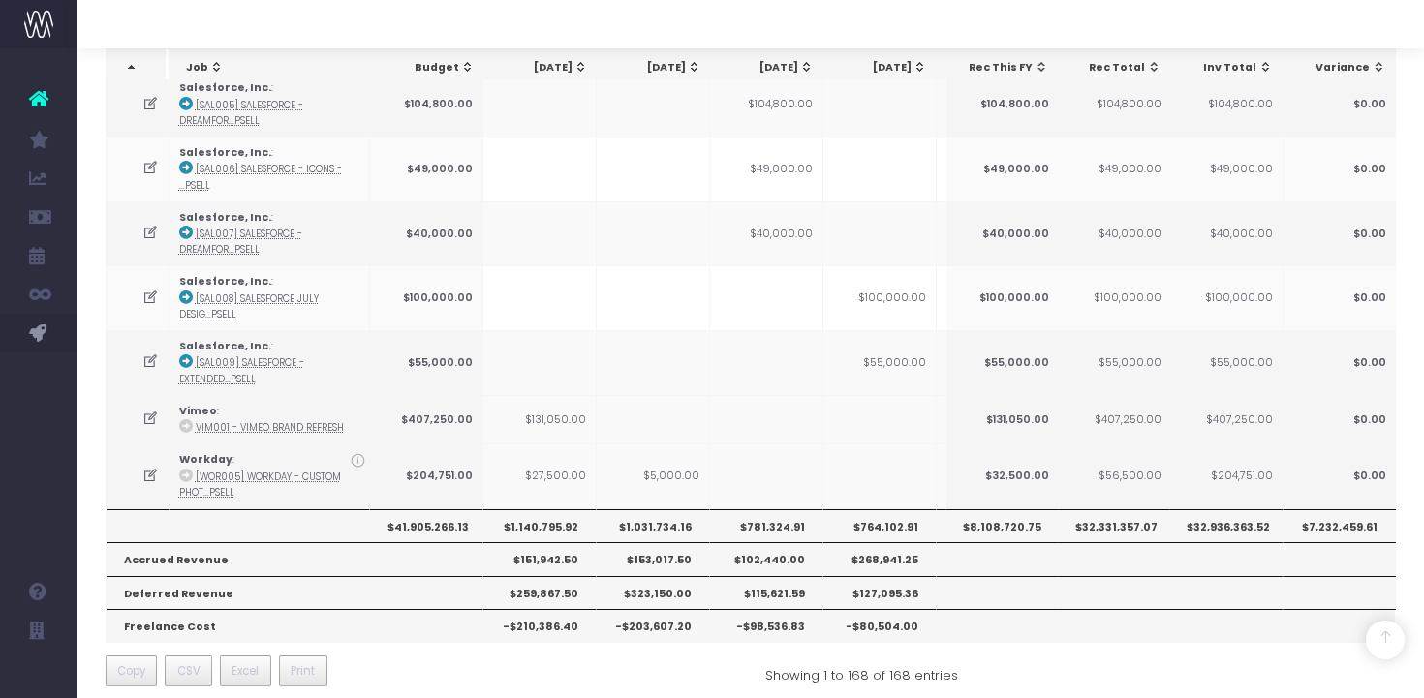
scroll to position [0, 86]
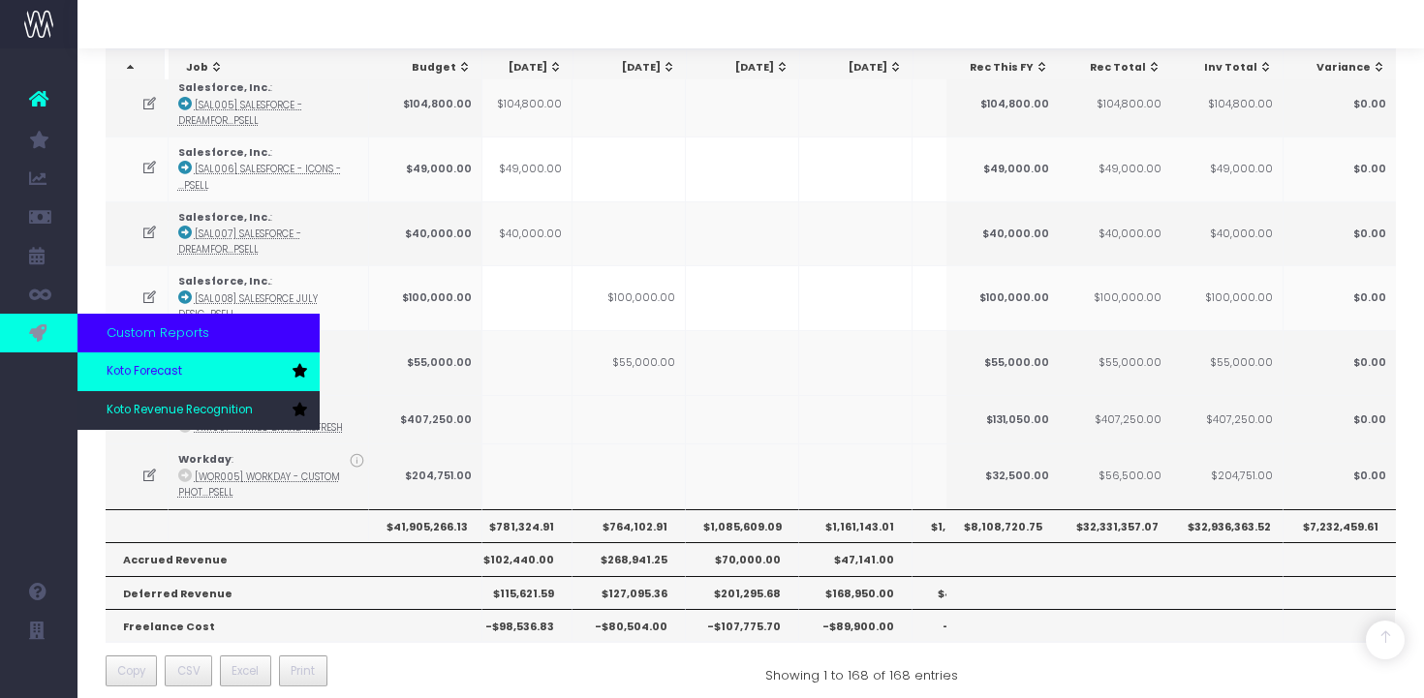
click at [171, 374] on span "Koto Forecast" at bounding box center [145, 371] width 76 height 17
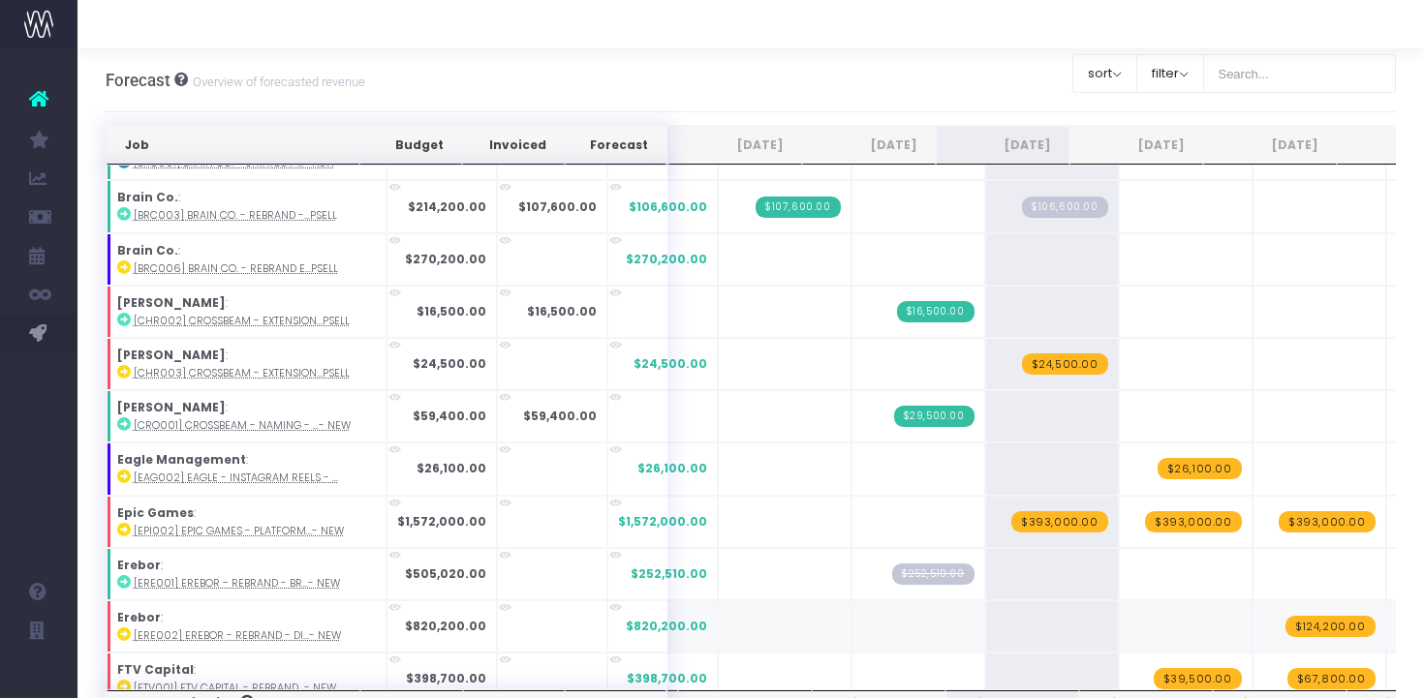
scroll to position [370, 0]
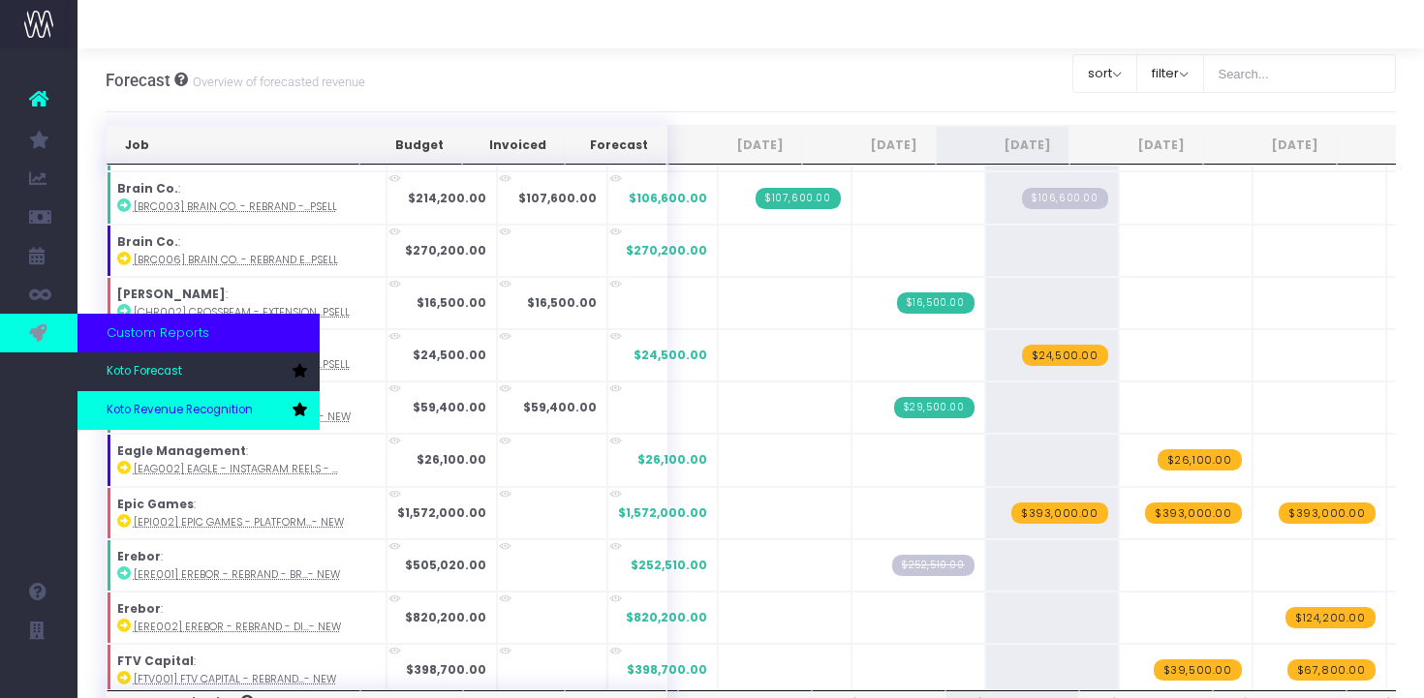
click at [129, 403] on span "Koto Revenue Recognition" at bounding box center [180, 410] width 146 height 17
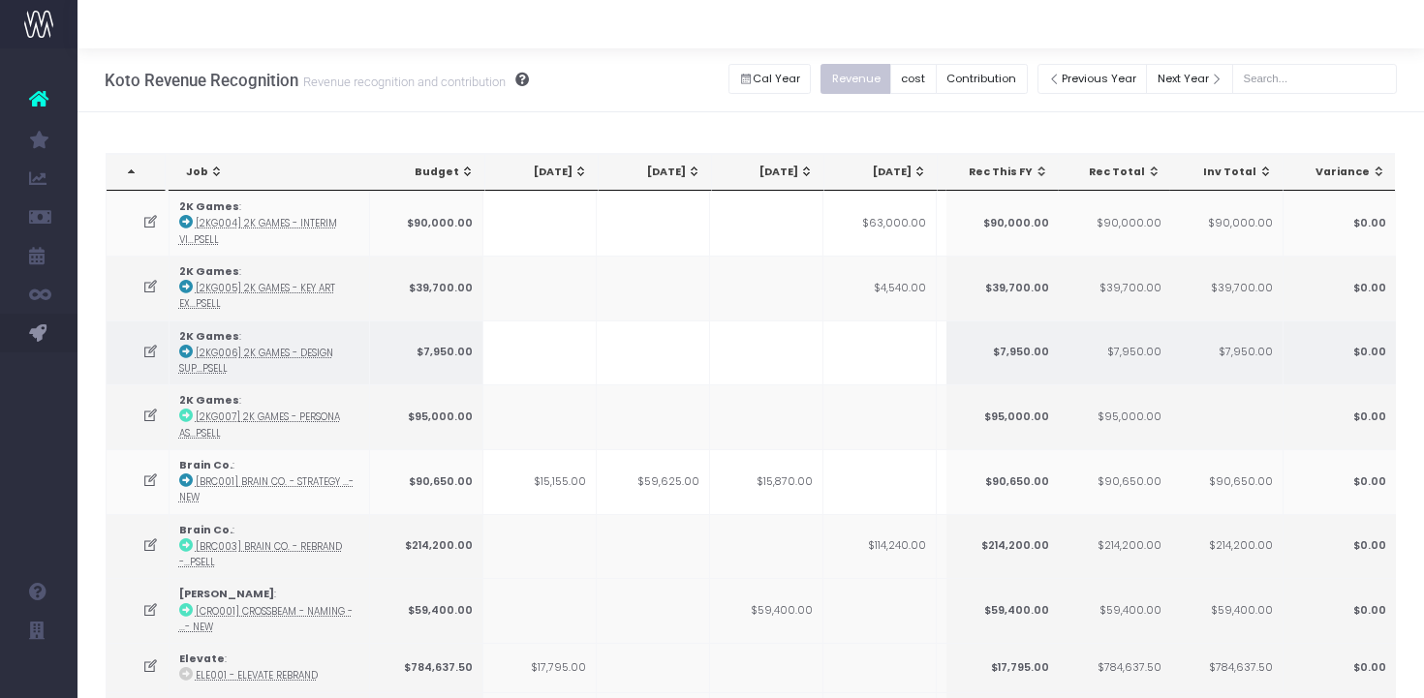
click at [594, 380] on td at bounding box center [539, 353] width 113 height 65
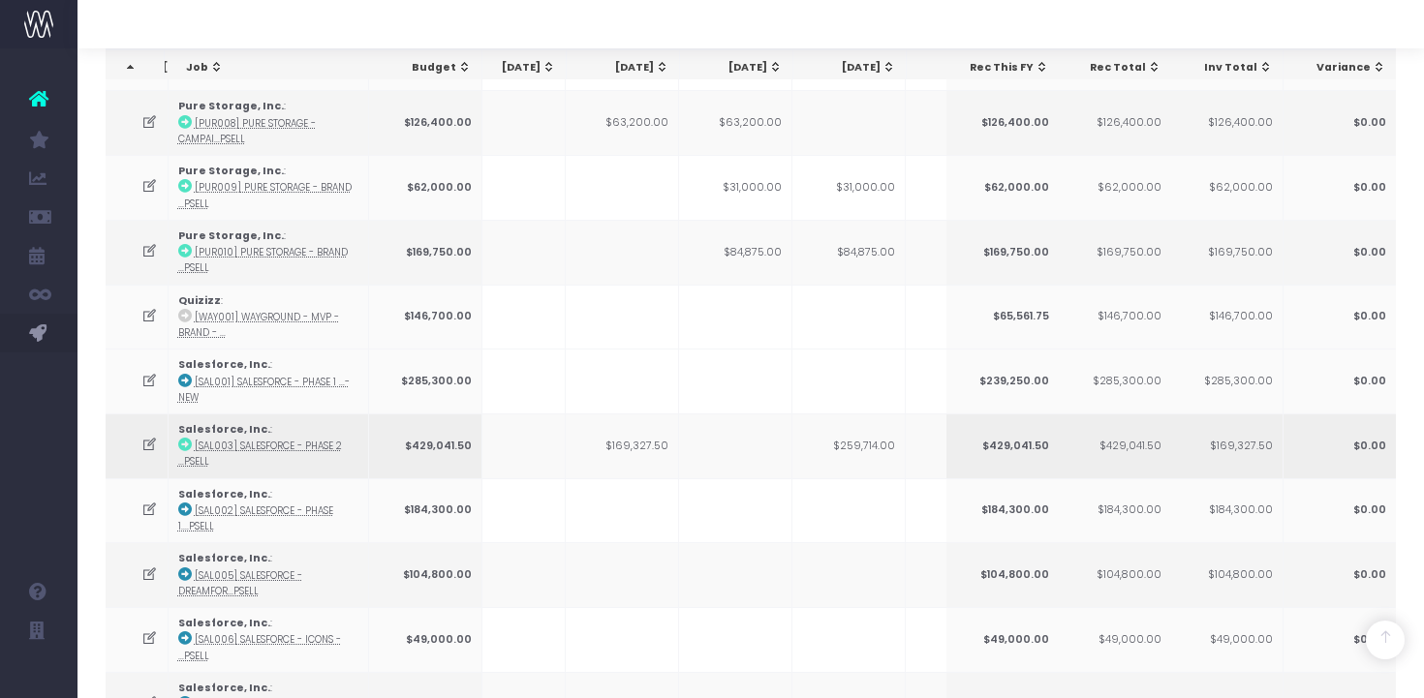
click at [184, 438] on icon at bounding box center [185, 445] width 14 height 14
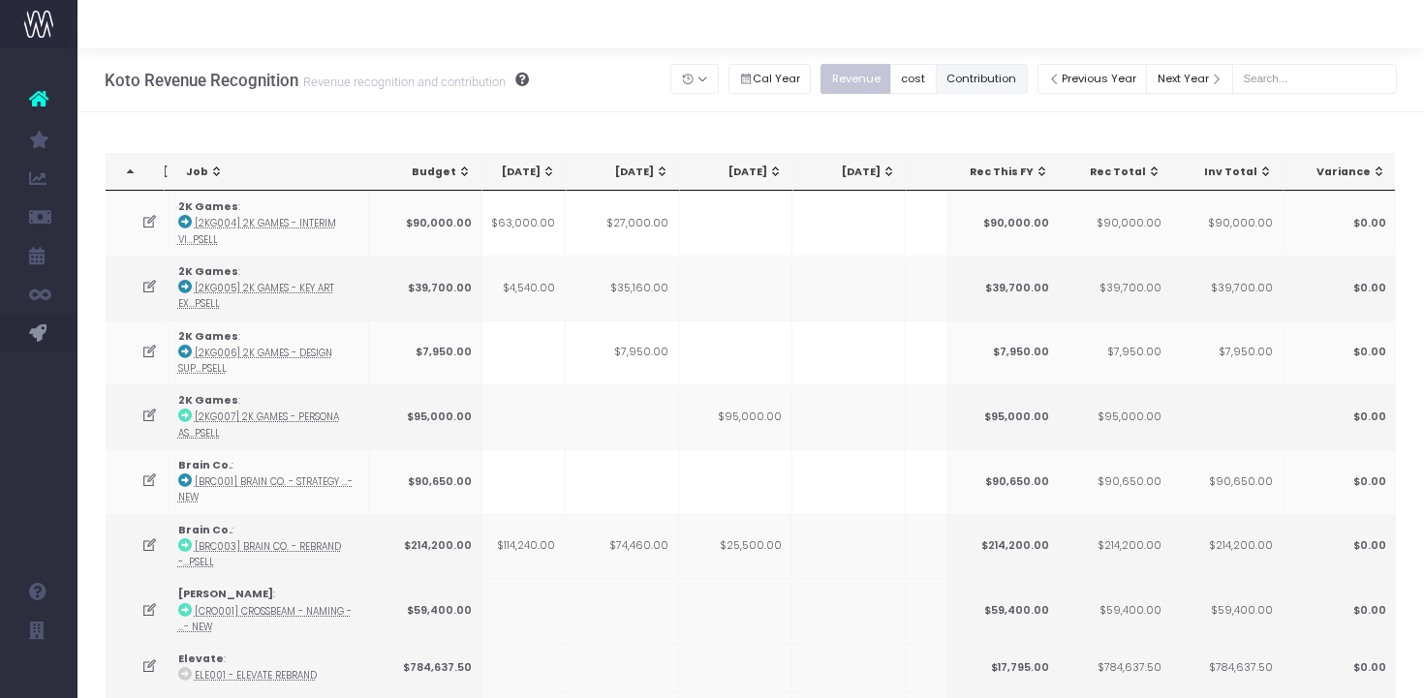
click at [995, 92] on button "Contribution" at bounding box center [982, 79] width 92 height 30
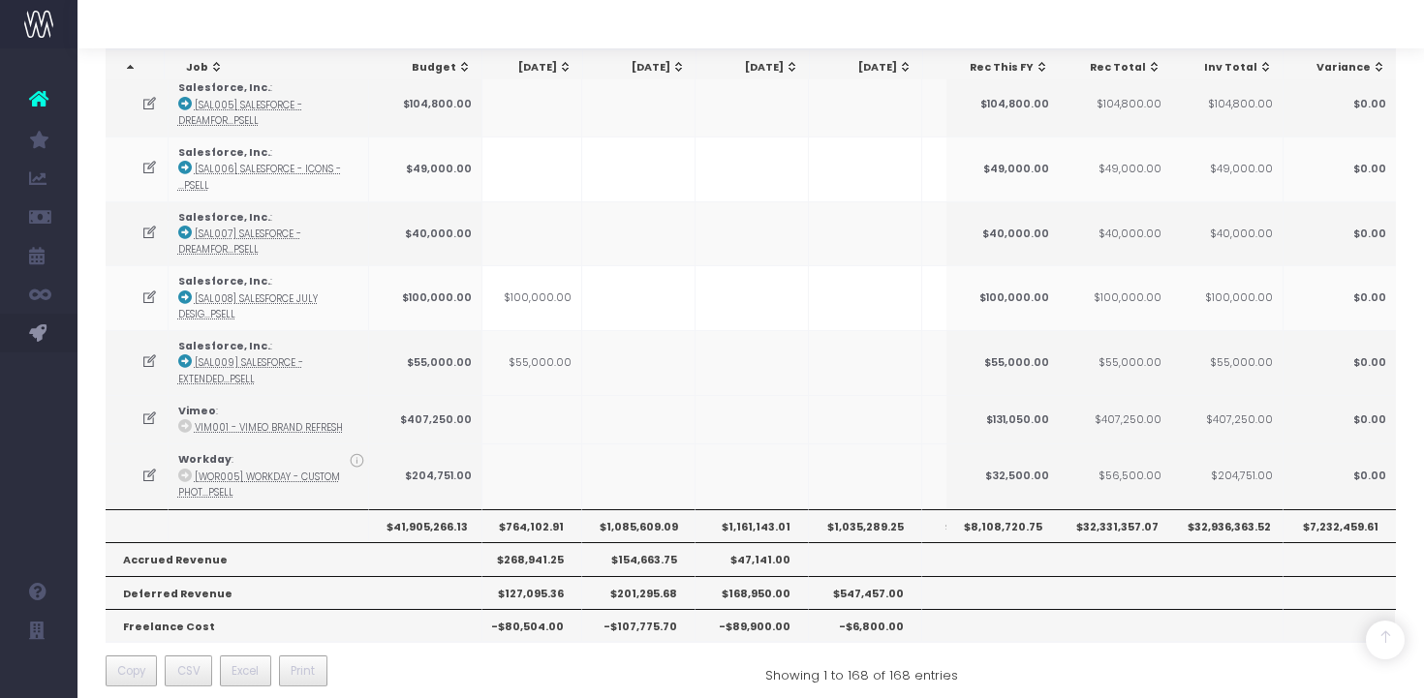
scroll to position [0, 359]
click at [635, 509] on th "$1,085,609.09" at bounding box center [633, 525] width 113 height 33
copy th "1,085,609.09"
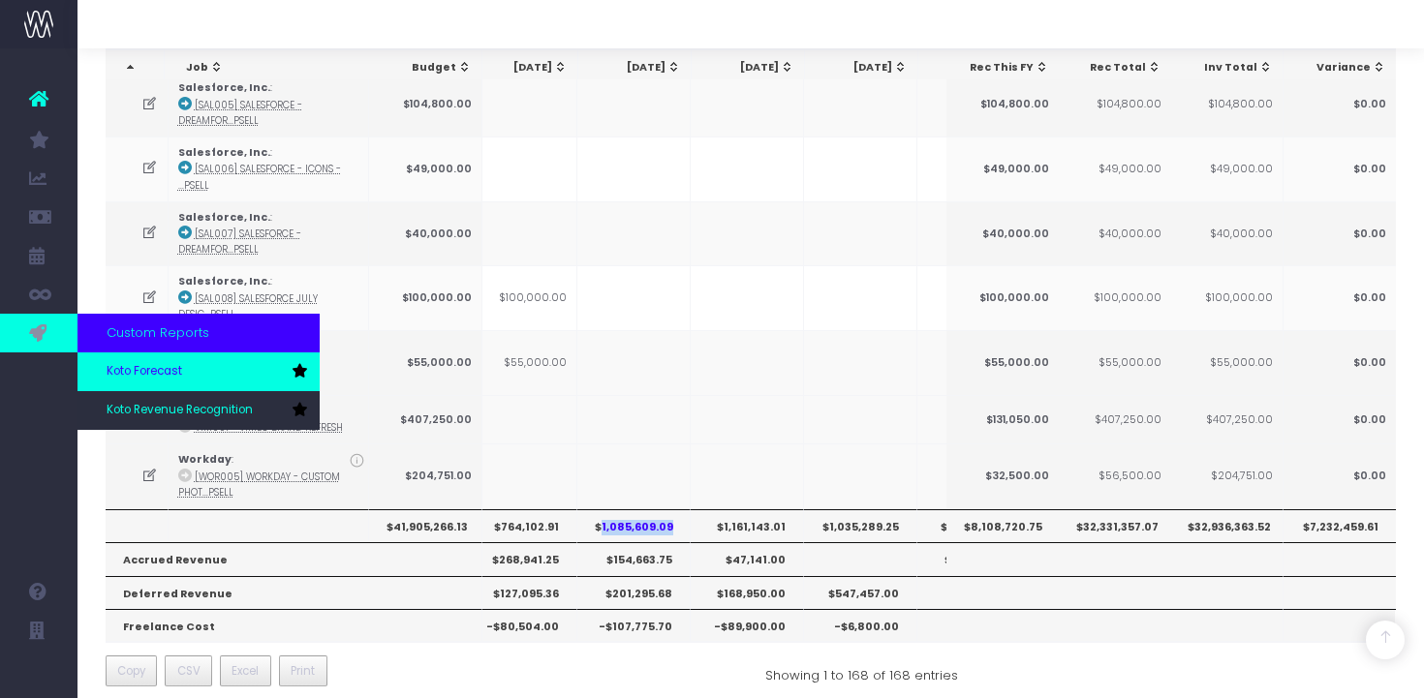
click at [145, 362] on link "Koto Forecast" at bounding box center [198, 372] width 242 height 39
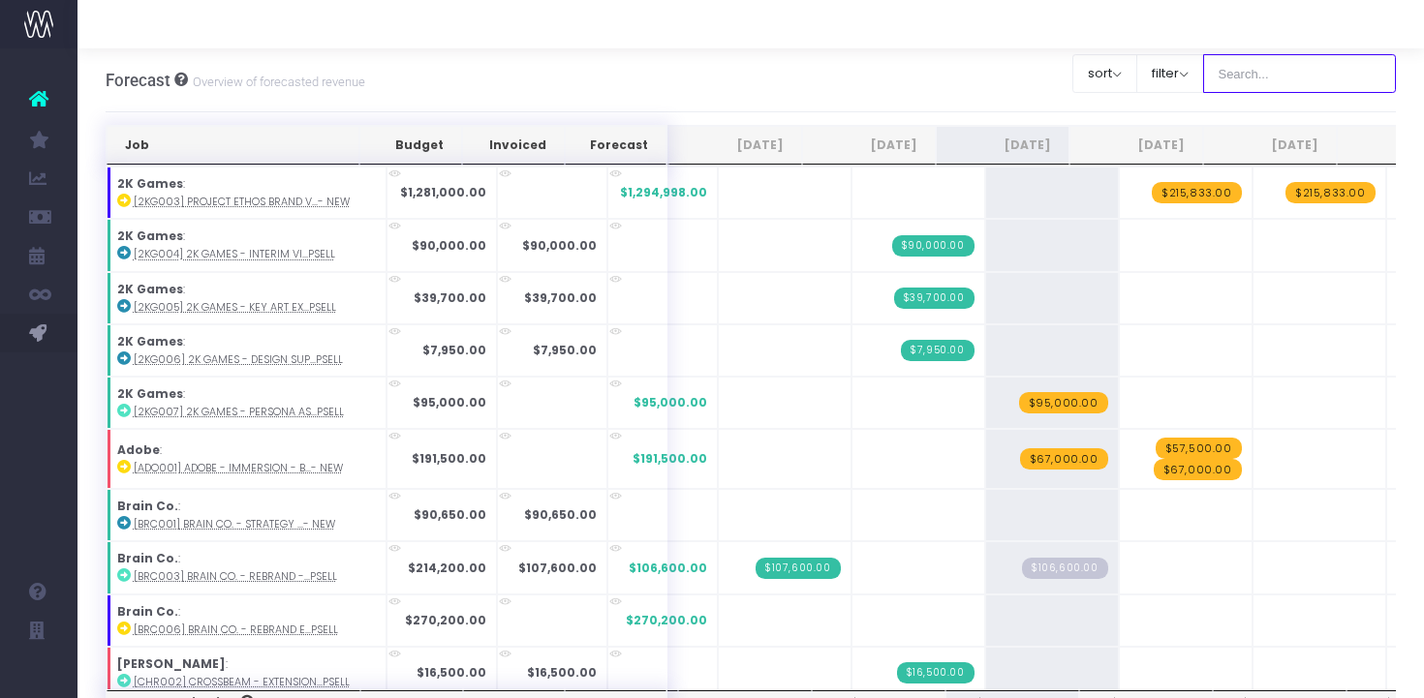
click at [1326, 69] on input "text" at bounding box center [1300, 73] width 194 height 39
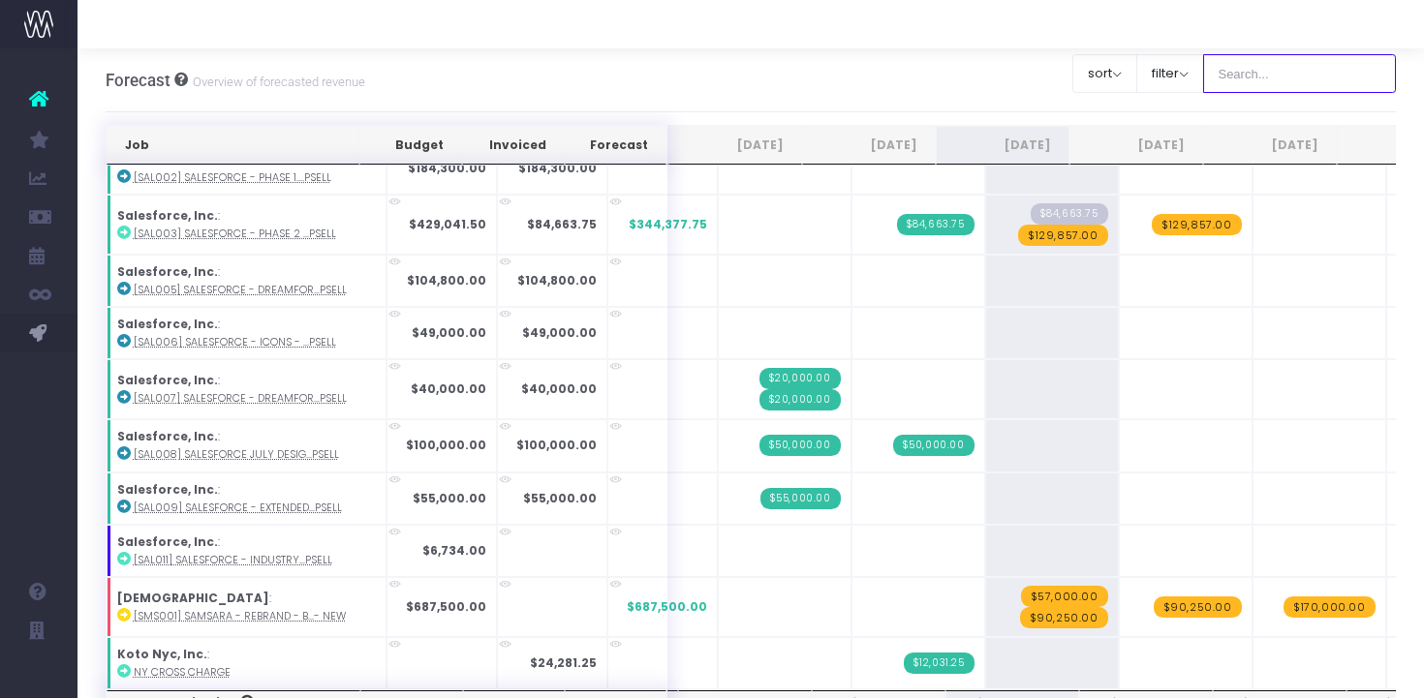
scroll to position [2533, 0]
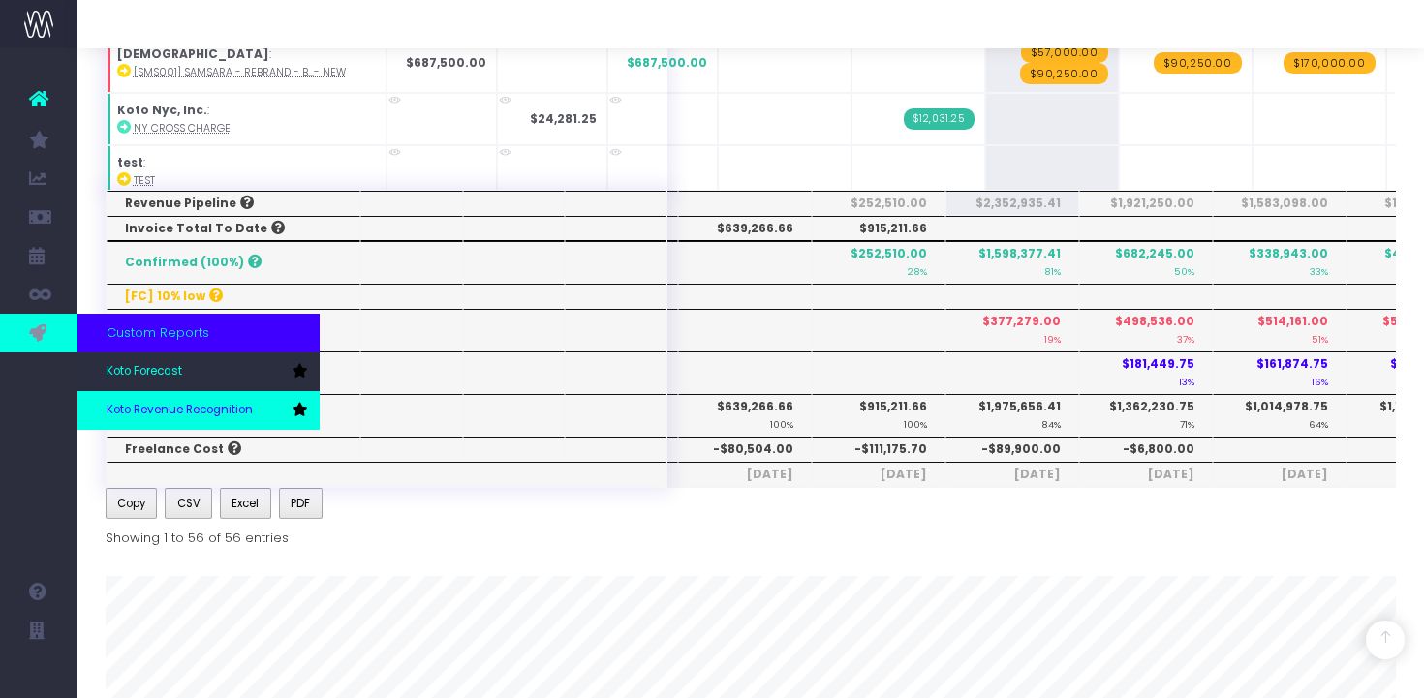
click at [147, 398] on link "Koto Revenue Recognition" at bounding box center [198, 410] width 242 height 39
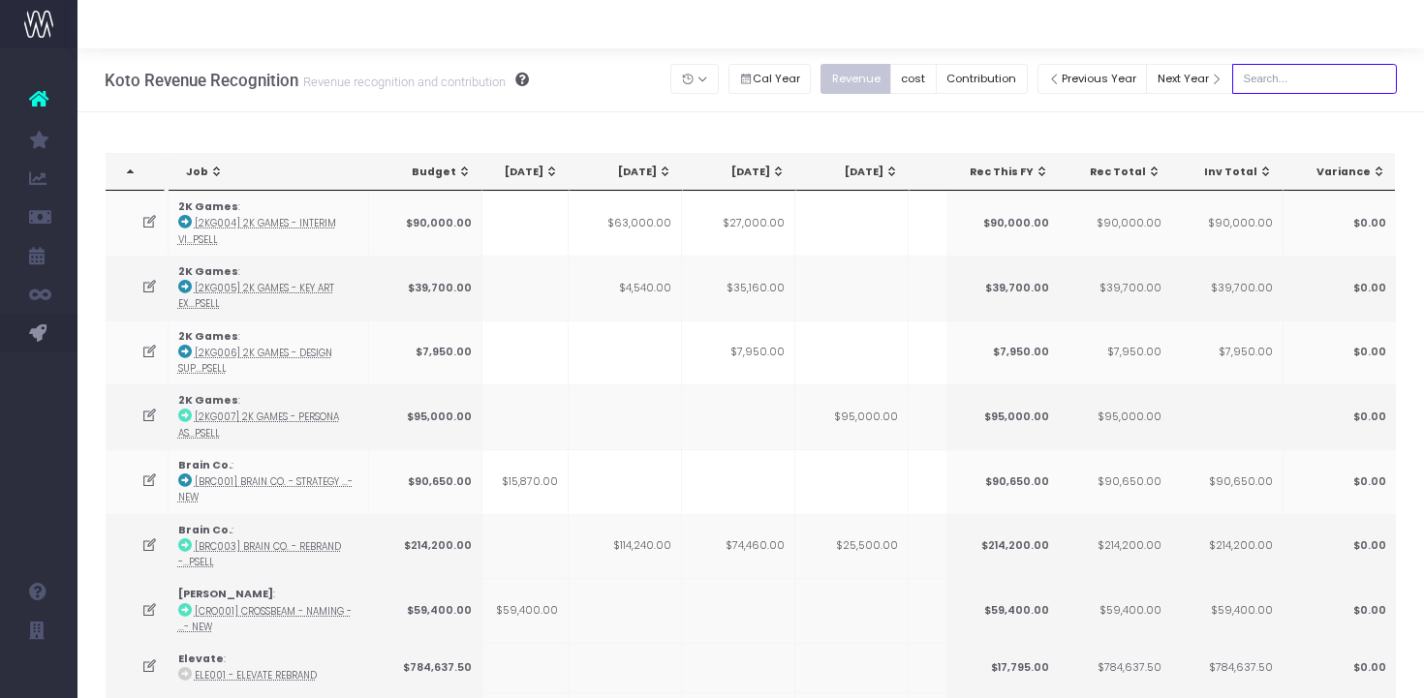
click at [1363, 75] on input "text" at bounding box center [1314, 79] width 165 height 30
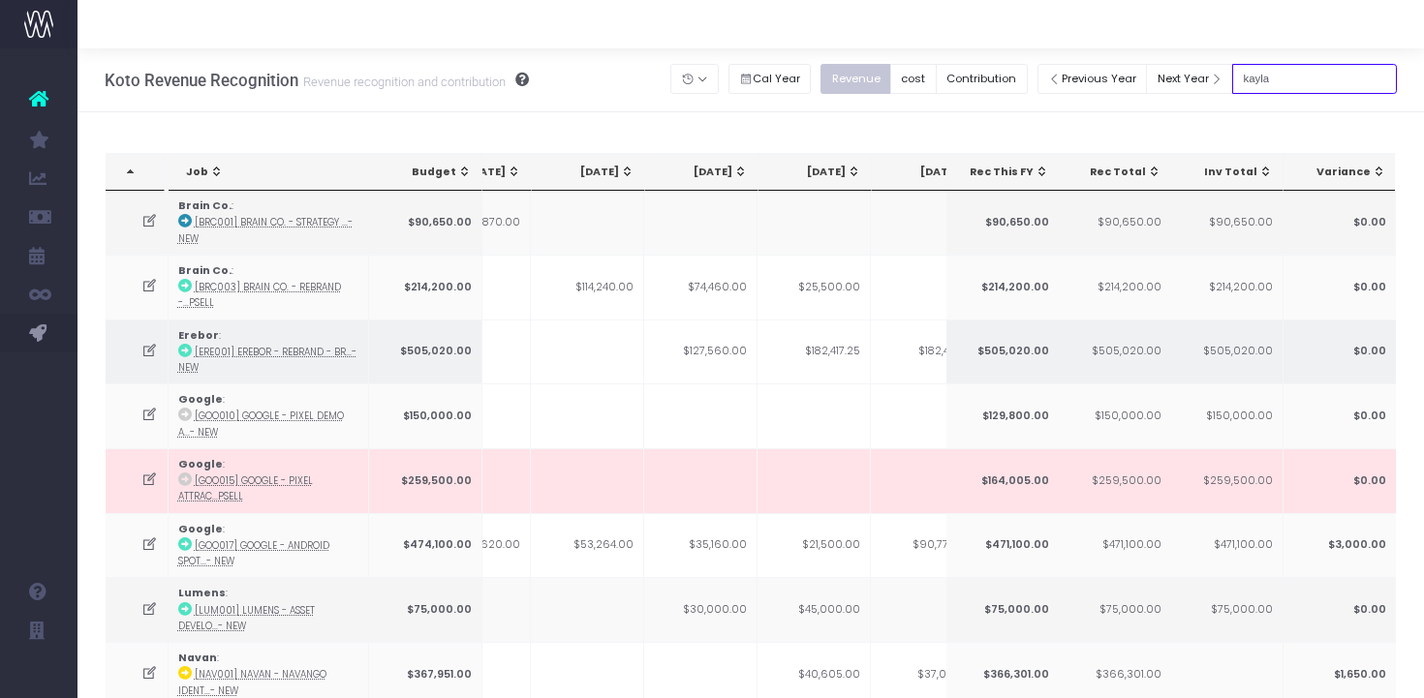
scroll to position [0, 294]
click at [722, 354] on td "$127,560.00" at bounding box center [698, 352] width 113 height 65
click at [777, 379] on td "$182,417.25" at bounding box center [811, 352] width 113 height 65
click at [720, 354] on td "$127,560.00" at bounding box center [698, 352] width 113 height 65
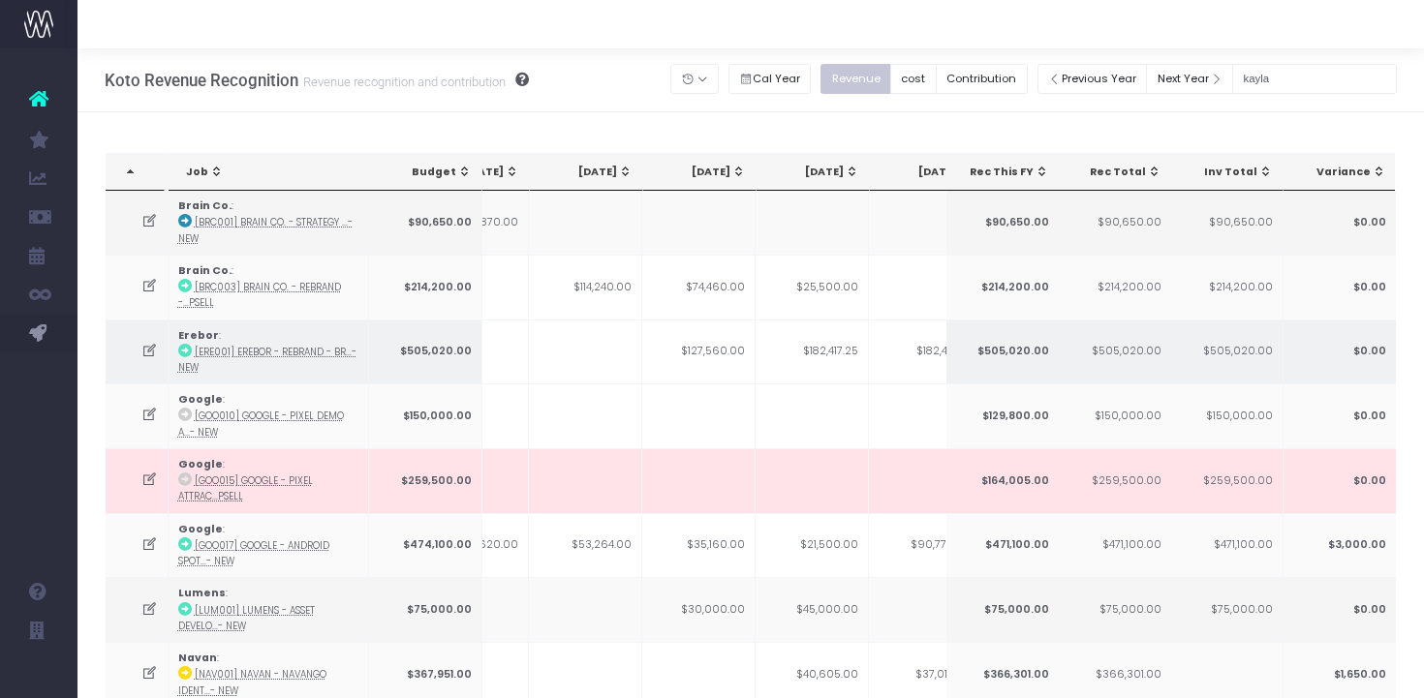
click at [735, 348] on td "$127,560.00" at bounding box center [698, 352] width 113 height 65
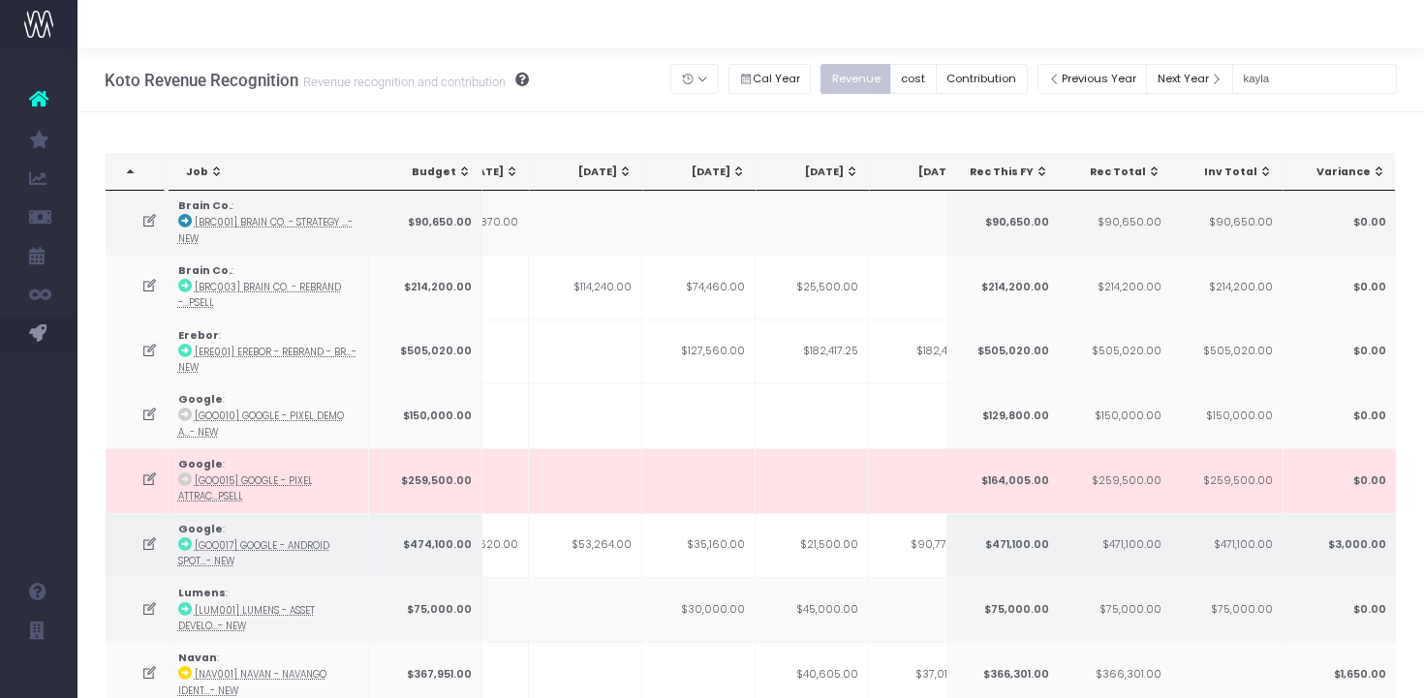
click at [736, 545] on td "$35,160.00" at bounding box center [698, 545] width 113 height 65
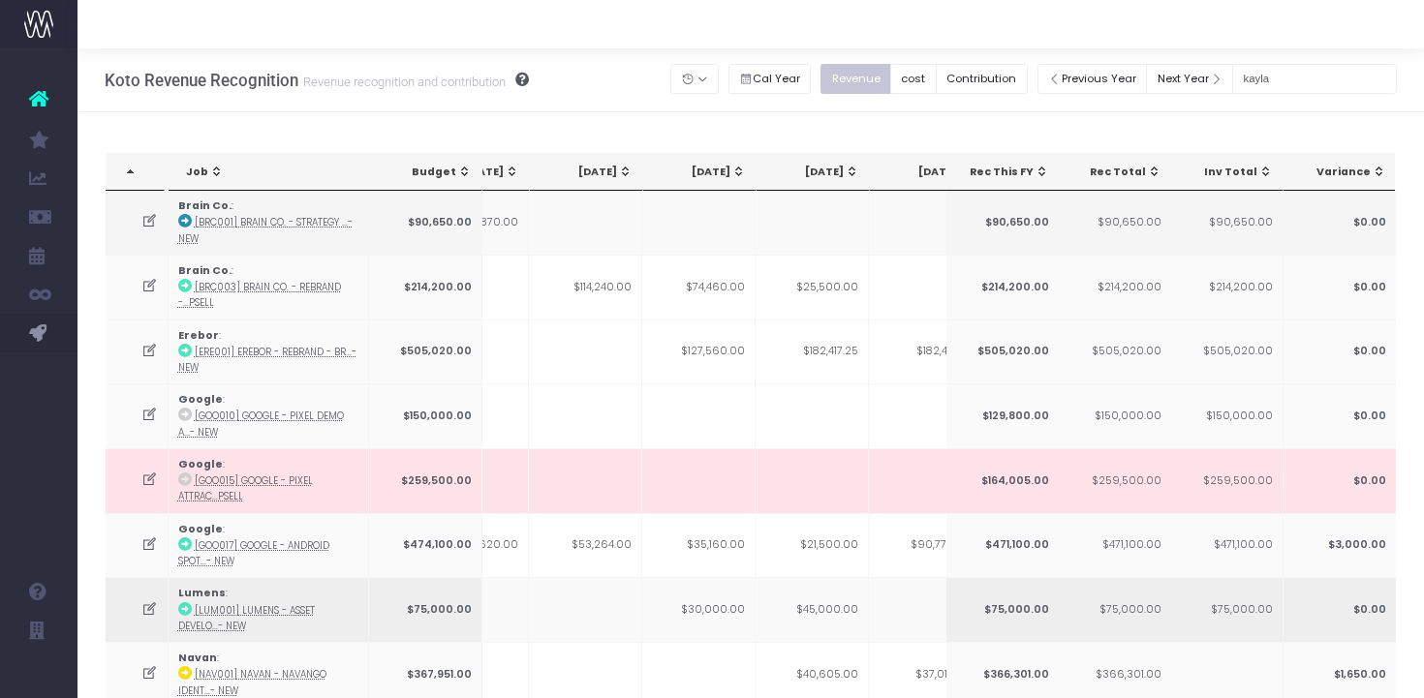
click at [723, 609] on td "$30,000.00" at bounding box center [698, 609] width 113 height 65
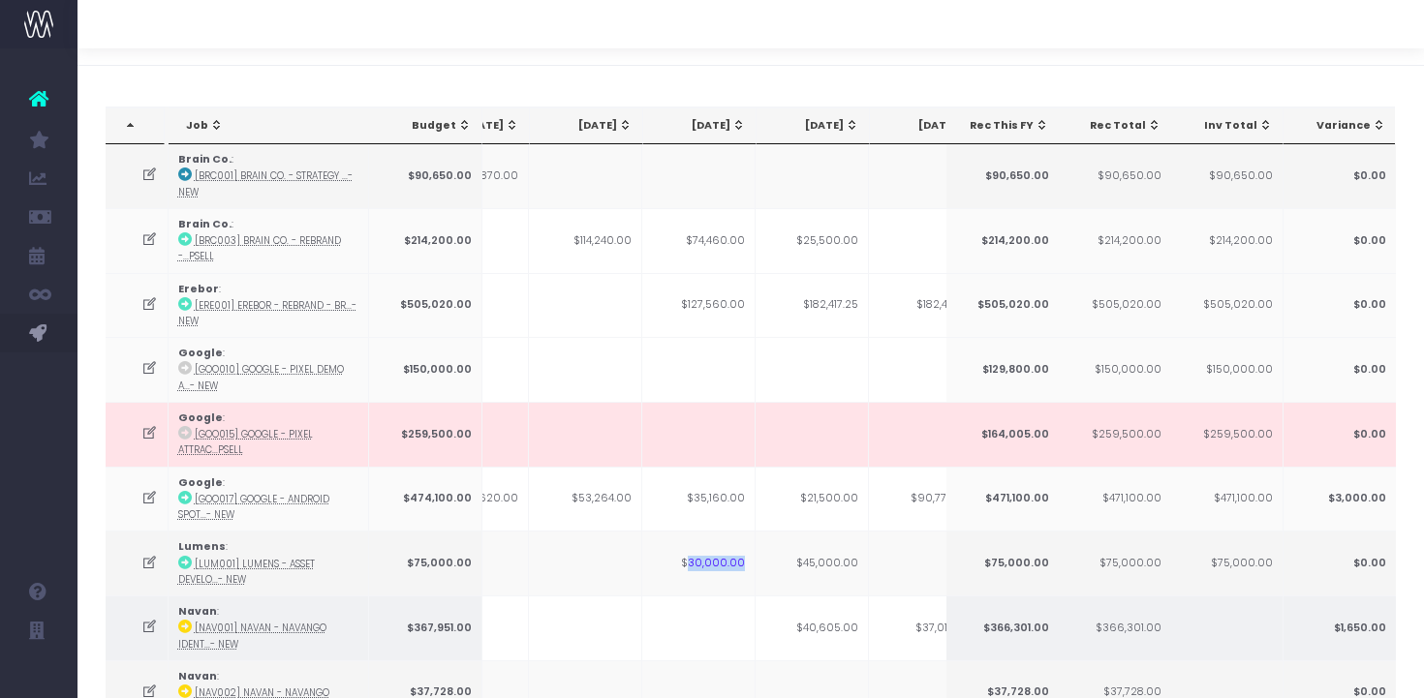
scroll to position [0, 0]
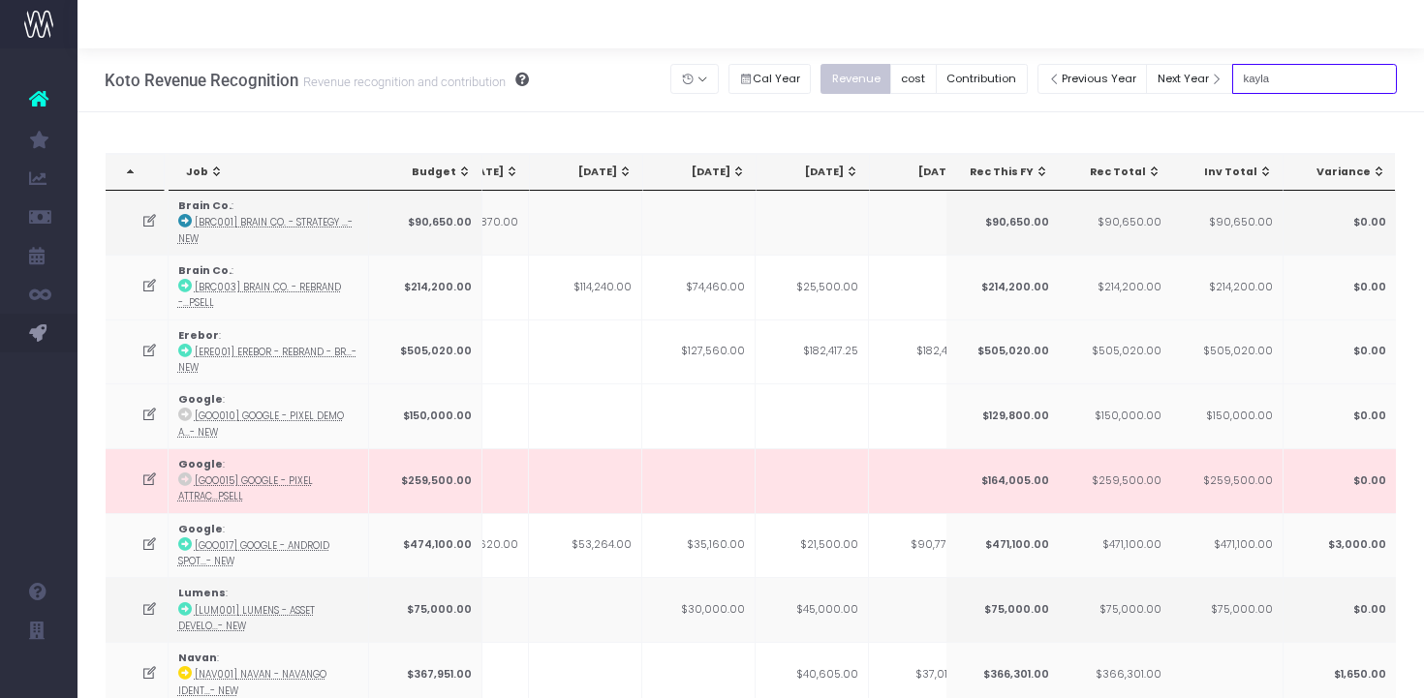
click at [1296, 77] on input "kayla" at bounding box center [1314, 79] width 165 height 30
type input "phoeb"
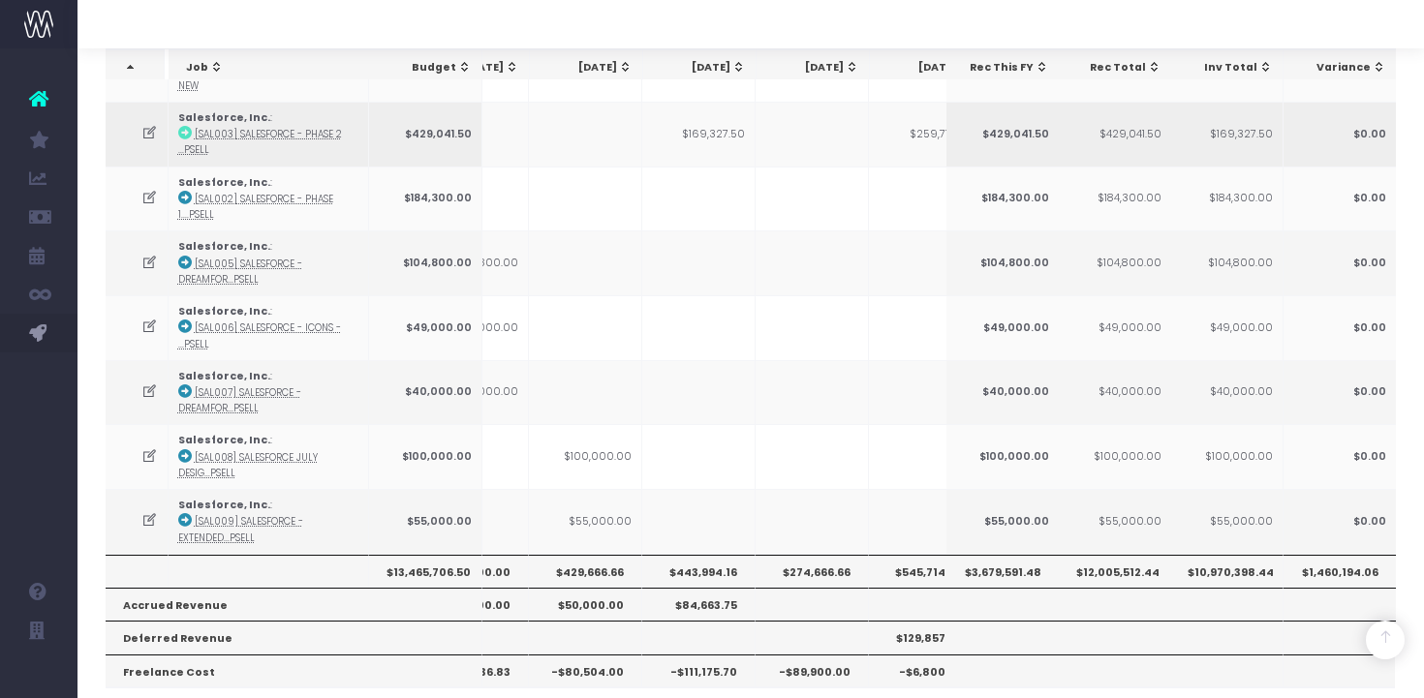
scroll to position [347, 0]
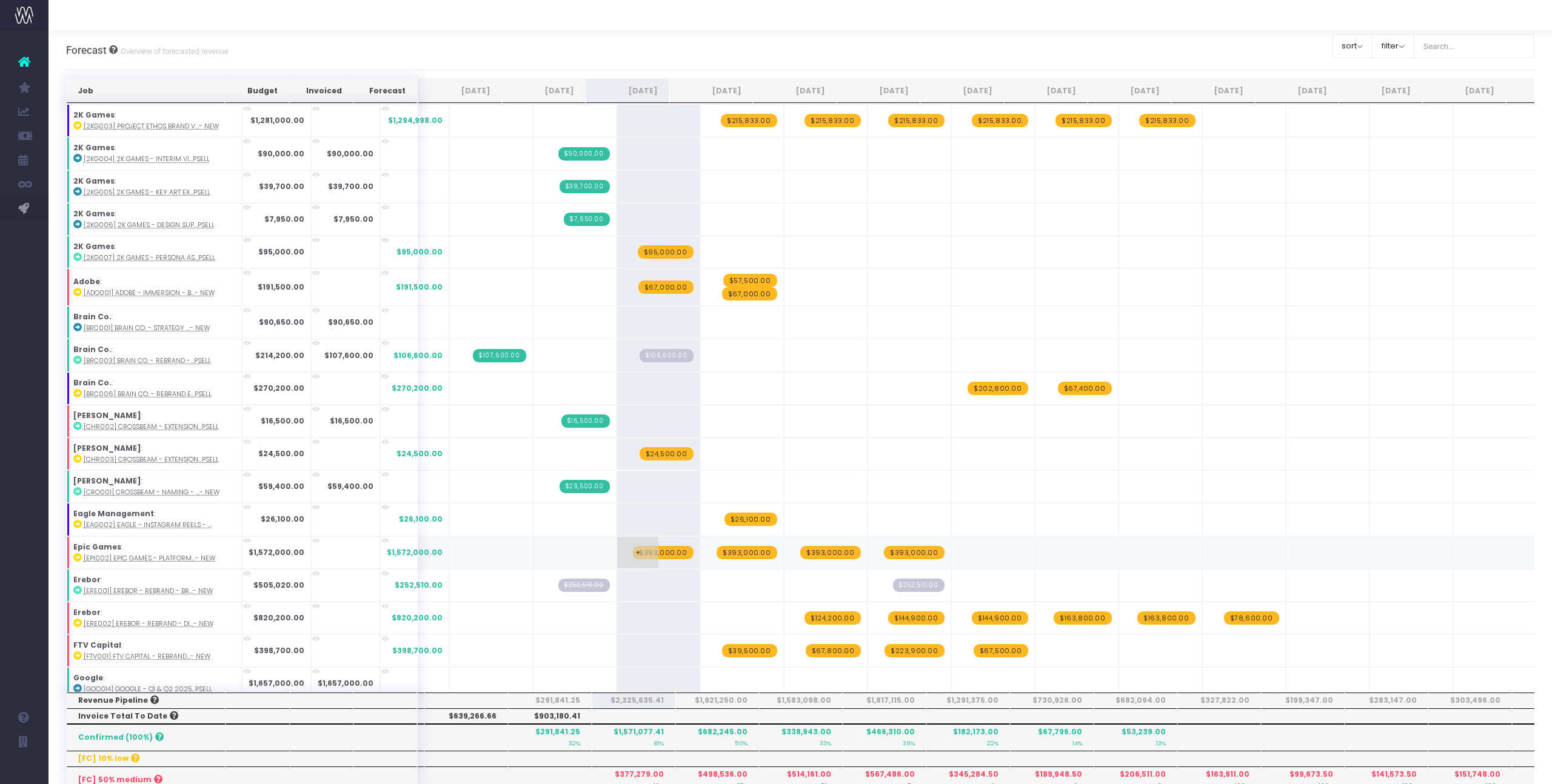
scroll to position [302, 0]
